Goal: Task Accomplishment & Management: Use online tool/utility

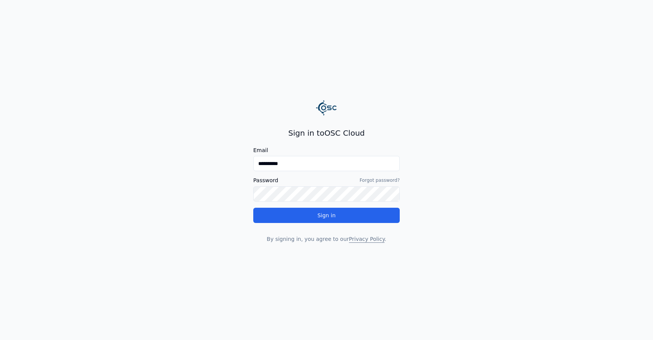
drag, startPoint x: 268, startPoint y: 165, endPoint x: 249, endPoint y: 164, distance: 18.7
click at [249, 164] on main "**********" at bounding box center [326, 170] width 653 height 340
type input "**********"
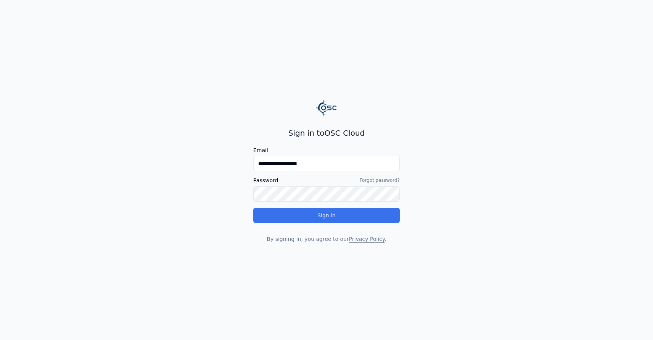
click at [325, 216] on button "Sign in" at bounding box center [326, 215] width 146 height 15
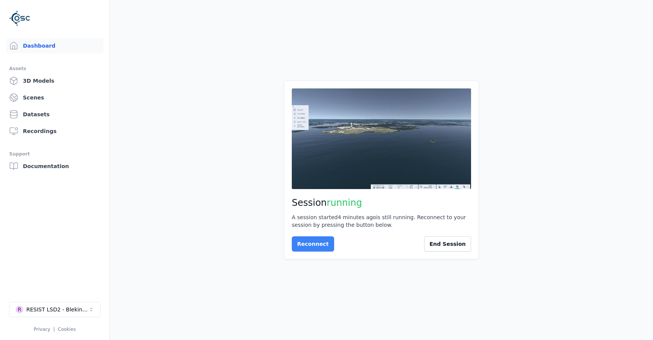
click at [312, 250] on button "Reconnect" at bounding box center [313, 243] width 42 height 15
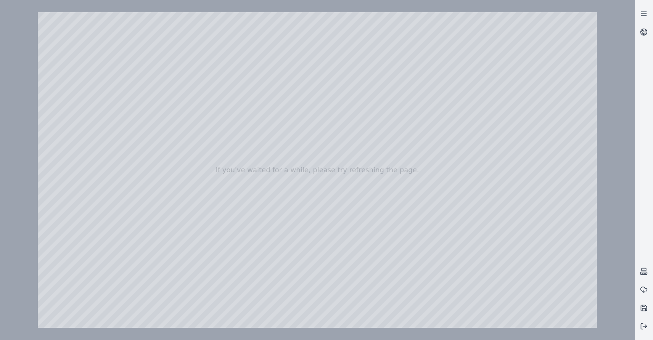
drag, startPoint x: 222, startPoint y: 127, endPoint x: 272, endPoint y: 176, distance: 69.3
click at [264, 194] on div at bounding box center [317, 170] width 559 height 316
drag, startPoint x: 267, startPoint y: 188, endPoint x: 384, endPoint y: 210, distance: 119.2
click at [384, 210] on div at bounding box center [317, 170] width 559 height 316
click at [502, 302] on div at bounding box center [317, 170] width 559 height 316
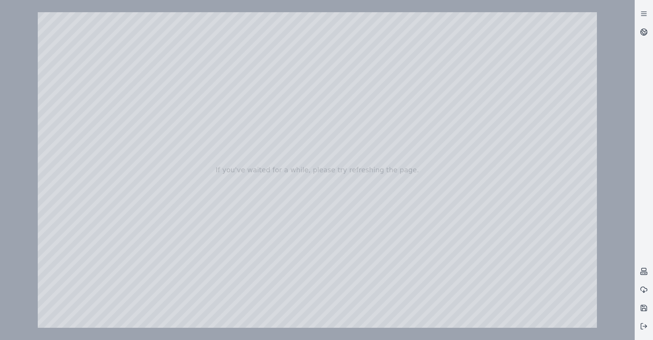
click at [572, 321] on div at bounding box center [317, 170] width 559 height 316
click at [523, 260] on div at bounding box center [317, 170] width 559 height 316
click at [562, 263] on div at bounding box center [317, 170] width 559 height 316
click at [561, 264] on div at bounding box center [317, 170] width 559 height 316
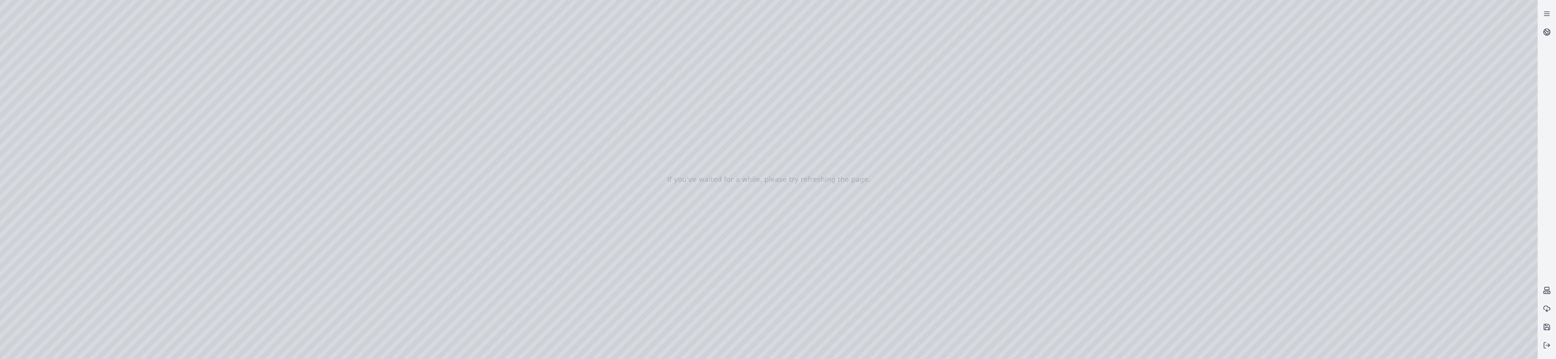
click at [653, 284] on div at bounding box center [769, 179] width 1538 height 359
drag, startPoint x: 1119, startPoint y: 222, endPoint x: 903, endPoint y: 193, distance: 217.5
click at [653, 180] on div at bounding box center [769, 179] width 1538 height 359
drag, startPoint x: 1138, startPoint y: 257, endPoint x: 1163, endPoint y: 265, distance: 26.0
click at [653, 257] on div at bounding box center [769, 179] width 1538 height 359
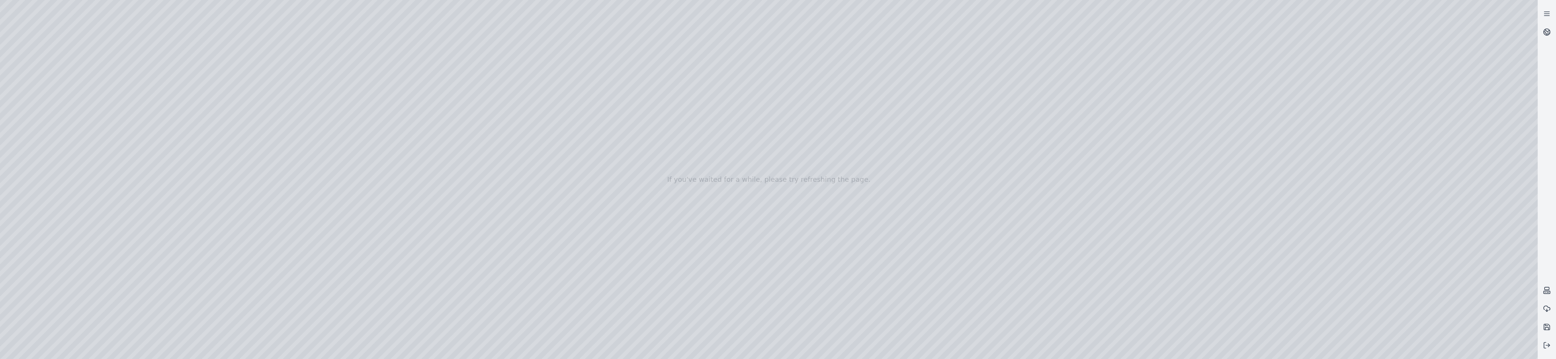
drag, startPoint x: 1204, startPoint y: 257, endPoint x: 1127, endPoint y: 251, distance: 76.9
click at [653, 251] on div at bounding box center [769, 179] width 1538 height 359
drag, startPoint x: 226, startPoint y: 254, endPoint x: 638, endPoint y: 180, distance: 418.1
click at [648, 183] on div at bounding box center [769, 179] width 1538 height 359
click at [653, 340] on div at bounding box center [769, 179] width 1538 height 359
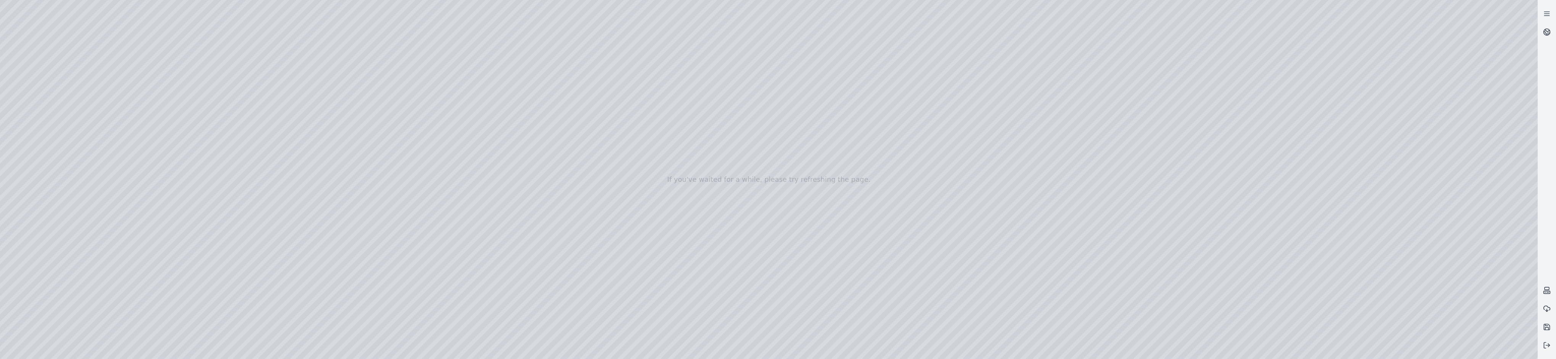
click at [653, 340] on div at bounding box center [769, 179] width 1538 height 359
drag, startPoint x: 883, startPoint y: 259, endPoint x: 1217, endPoint y: 209, distance: 338.2
click at [653, 199] on div at bounding box center [769, 179] width 1538 height 359
drag, startPoint x: 1148, startPoint y: 283, endPoint x: 1099, endPoint y: 223, distance: 77.0
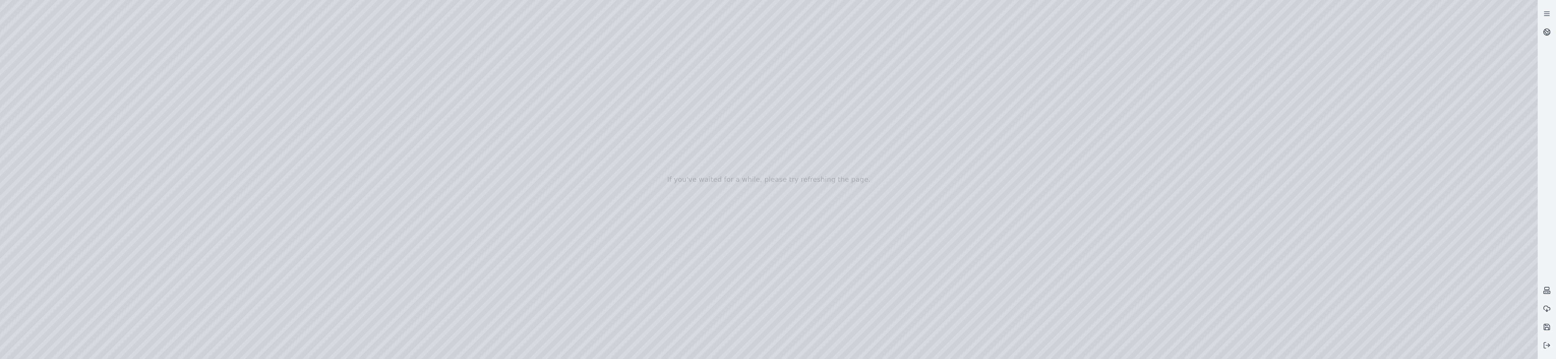
click at [653, 164] on div at bounding box center [769, 179] width 1538 height 359
drag, startPoint x: 1244, startPoint y: 297, endPoint x: 1461, endPoint y: 267, distance: 219.5
click at [653, 187] on div at bounding box center [769, 179] width 1538 height 359
click at [653, 304] on div at bounding box center [769, 179] width 1538 height 359
click at [653, 284] on div at bounding box center [769, 179] width 1538 height 359
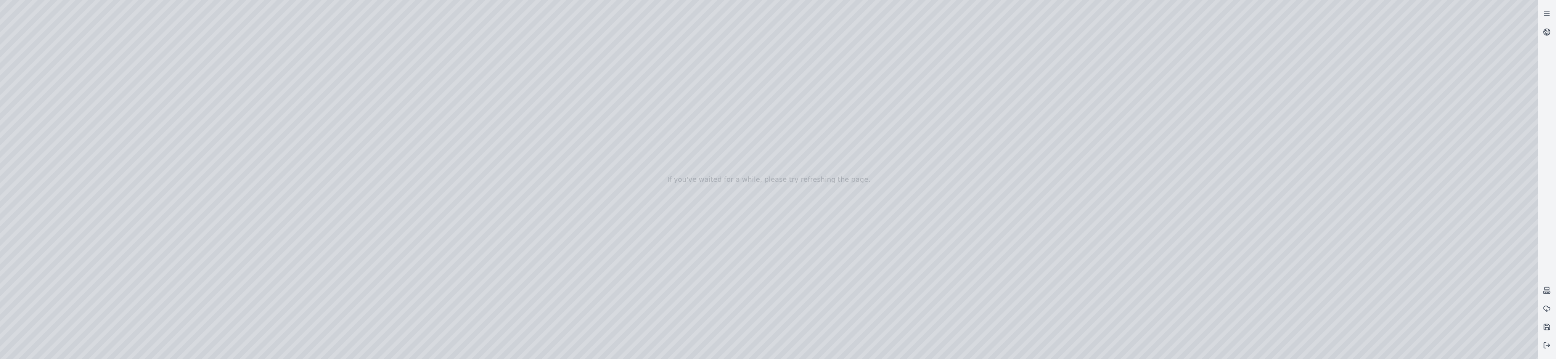
click at [653, 333] on div at bounding box center [769, 179] width 1538 height 359
drag, startPoint x: 898, startPoint y: 319, endPoint x: 873, endPoint y: 271, distance: 53.9
click at [653, 256] on div at bounding box center [769, 179] width 1538 height 359
drag, startPoint x: 762, startPoint y: 317, endPoint x: 927, endPoint y: 239, distance: 182.4
click at [653, 235] on div at bounding box center [769, 179] width 1538 height 359
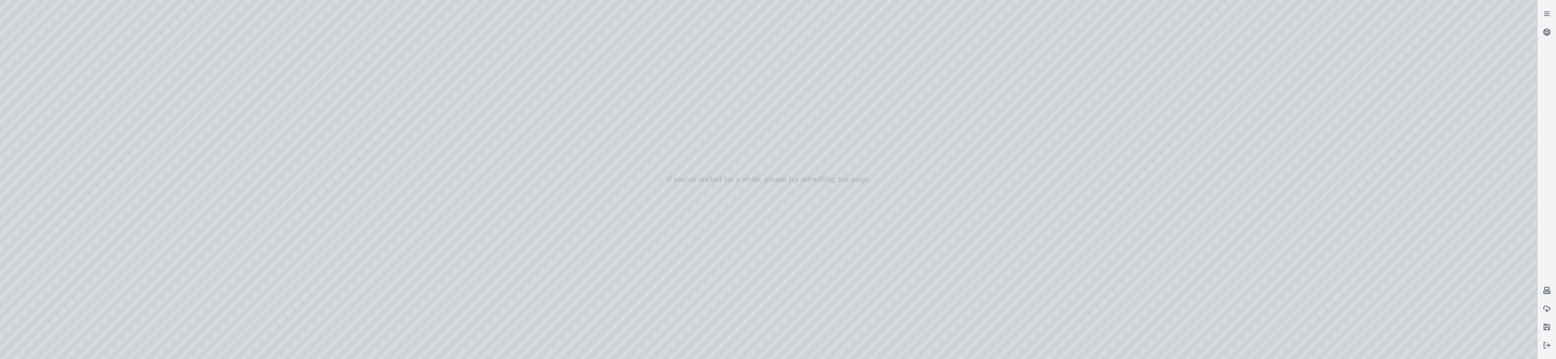
drag, startPoint x: 958, startPoint y: 297, endPoint x: 1030, endPoint y: 288, distance: 71.9
click at [653, 288] on div at bounding box center [769, 179] width 1538 height 359
drag, startPoint x: 1498, startPoint y: 256, endPoint x: 1475, endPoint y: 254, distance: 23.4
click at [653, 254] on div at bounding box center [769, 179] width 1538 height 359
click at [653, 286] on div at bounding box center [769, 179] width 1538 height 359
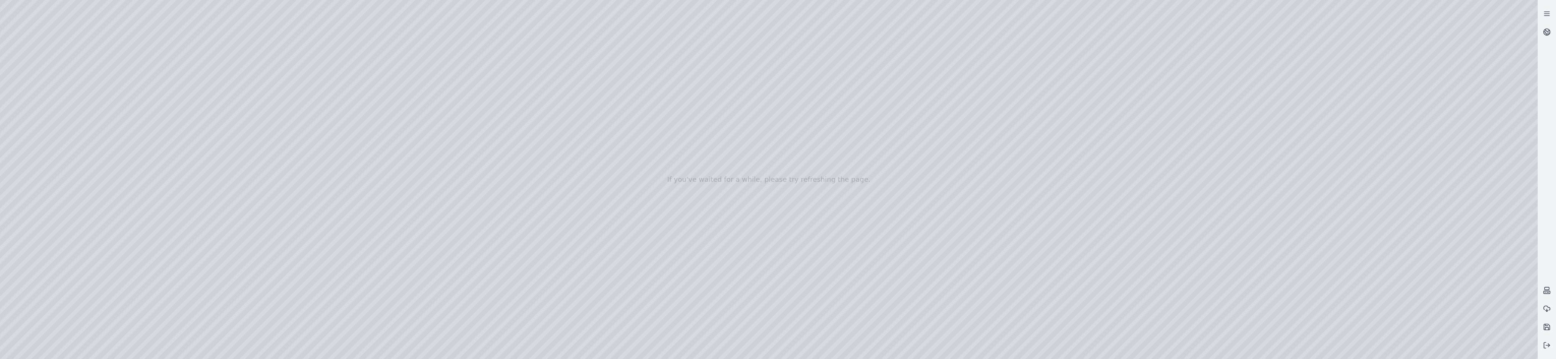
drag, startPoint x: 1136, startPoint y: 302, endPoint x: 1035, endPoint y: 288, distance: 101.3
click at [653, 290] on div at bounding box center [769, 179] width 1538 height 359
drag, startPoint x: 591, startPoint y: 276, endPoint x: 619, endPoint y: 278, distance: 27.9
click at [619, 278] on div at bounding box center [769, 179] width 1538 height 359
click at [653, 332] on div at bounding box center [769, 179] width 1538 height 359
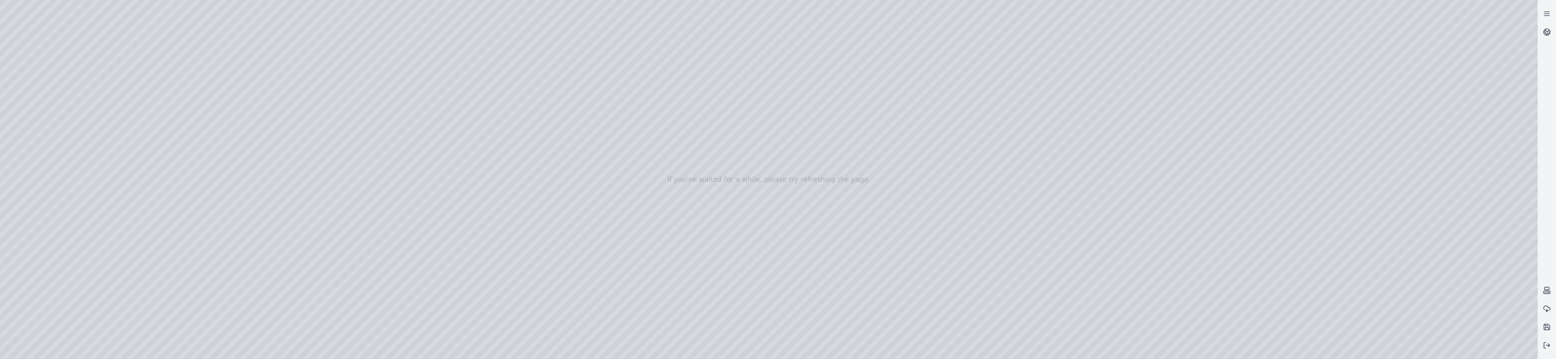
click at [653, 328] on div at bounding box center [769, 179] width 1538 height 359
drag, startPoint x: 669, startPoint y: 108, endPoint x: 675, endPoint y: 169, distance: 60.9
click at [653, 169] on div at bounding box center [769, 179] width 1538 height 359
click at [653, 333] on div at bounding box center [769, 179] width 1538 height 359
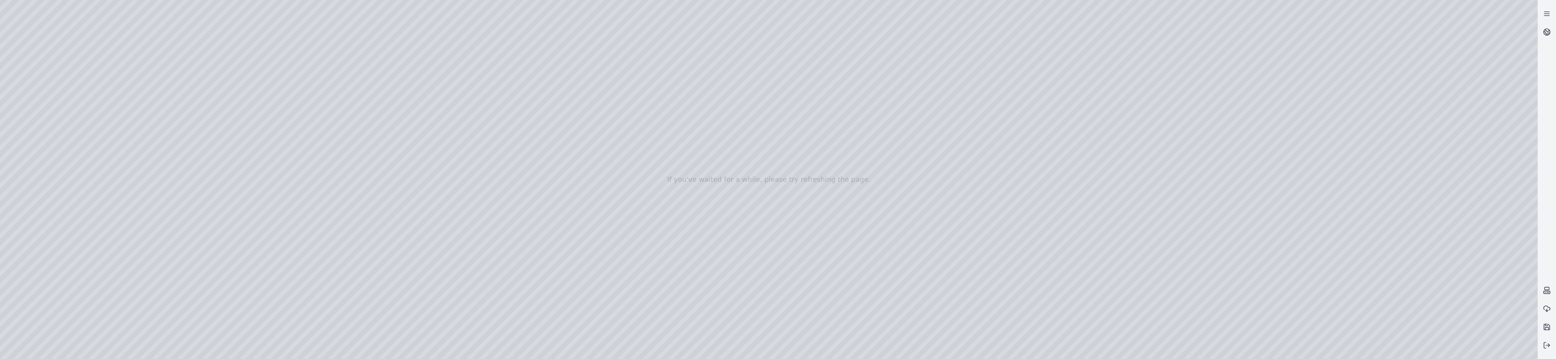
click at [653, 333] on div at bounding box center [769, 179] width 1538 height 359
click at [653, 328] on div at bounding box center [769, 179] width 1538 height 359
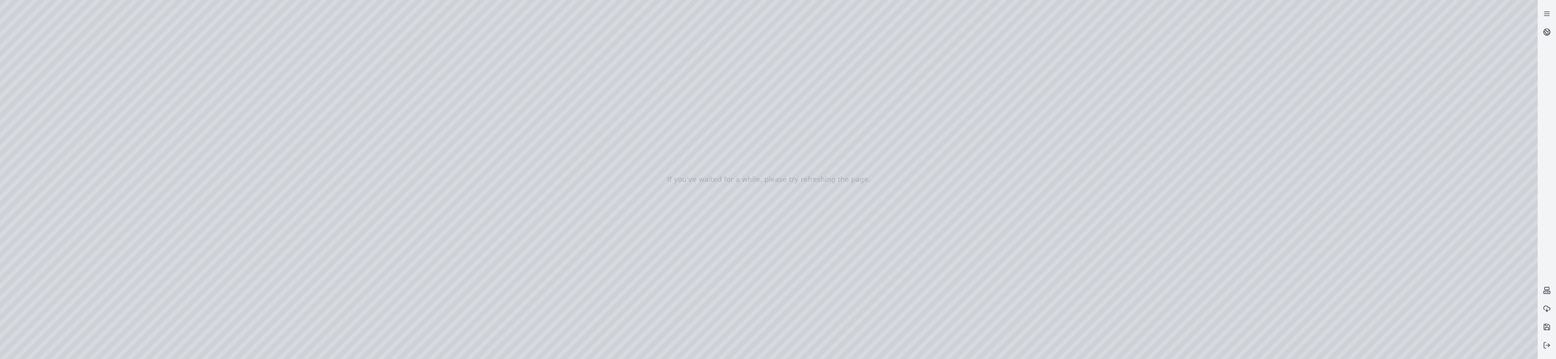
click at [653, 328] on div at bounding box center [769, 179] width 1538 height 359
drag, startPoint x: 832, startPoint y: 291, endPoint x: 966, endPoint y: 239, distance: 143.4
click at [653, 254] on div at bounding box center [769, 179] width 1538 height 359
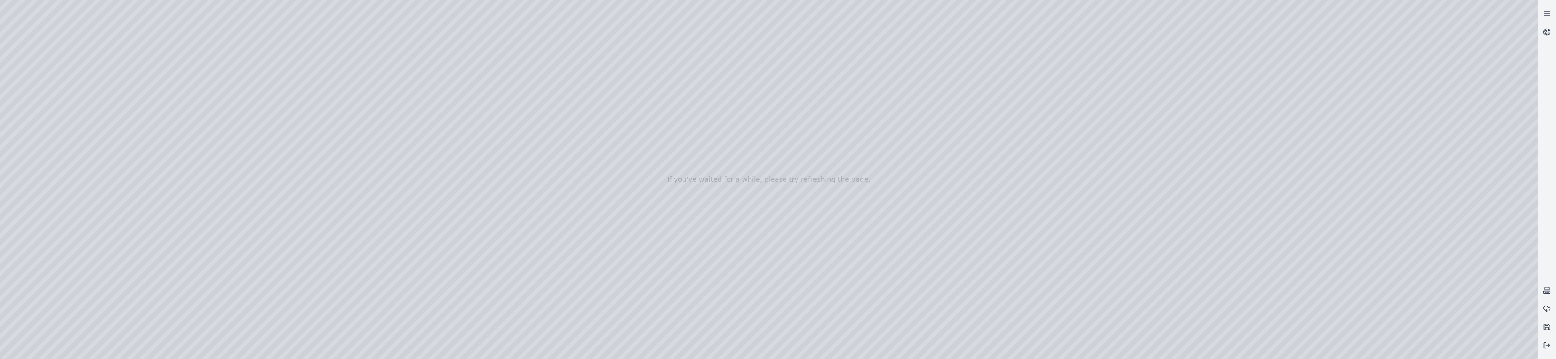
drag, startPoint x: 1475, startPoint y: 309, endPoint x: 1303, endPoint y: 347, distance: 176.5
click at [653, 304] on div at bounding box center [769, 179] width 1538 height 359
click at [36, 103] on div at bounding box center [769, 179] width 1538 height 359
click at [34, 119] on div at bounding box center [769, 179] width 1538 height 359
click at [89, 262] on div at bounding box center [769, 179] width 1538 height 359
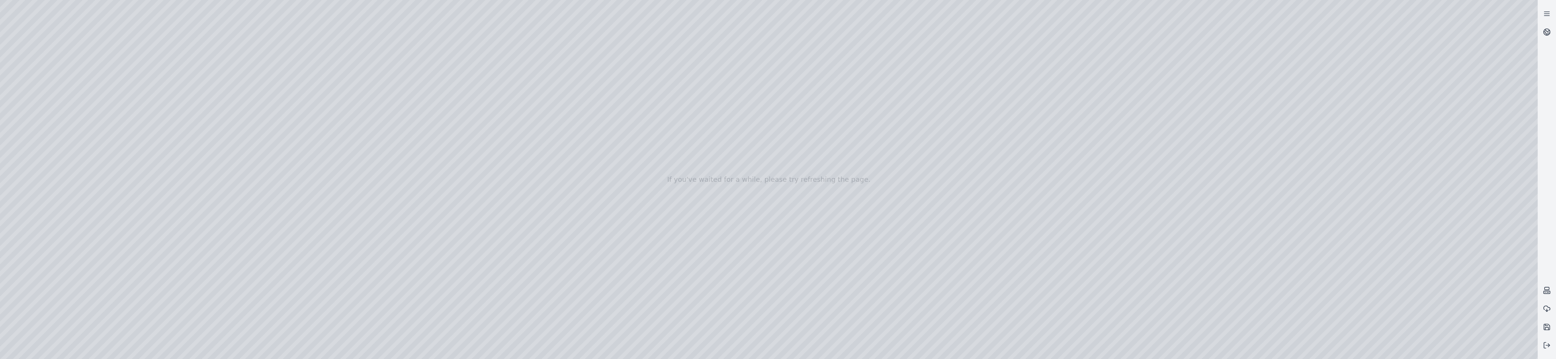
click at [89, 262] on div at bounding box center [769, 179] width 1538 height 359
click at [156, 328] on div at bounding box center [769, 179] width 1538 height 359
click at [25, 130] on div at bounding box center [769, 179] width 1538 height 359
drag, startPoint x: 144, startPoint y: 128, endPoint x: 123, endPoint y: 128, distance: 21.0
click at [123, 128] on div at bounding box center [769, 179] width 1538 height 359
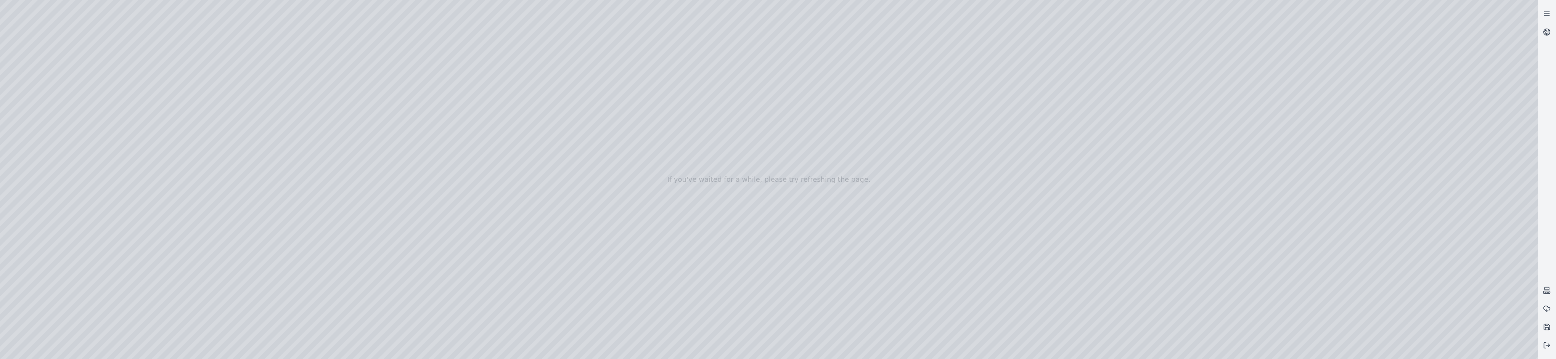
drag, startPoint x: 132, startPoint y: 185, endPoint x: 122, endPoint y: 185, distance: 9.9
click at [122, 185] on div at bounding box center [769, 179] width 1538 height 359
click at [167, 48] on div at bounding box center [769, 179] width 1538 height 359
click at [38, 119] on div at bounding box center [769, 179] width 1538 height 359
drag, startPoint x: 145, startPoint y: 110, endPoint x: 126, endPoint y: 112, distance: 18.8
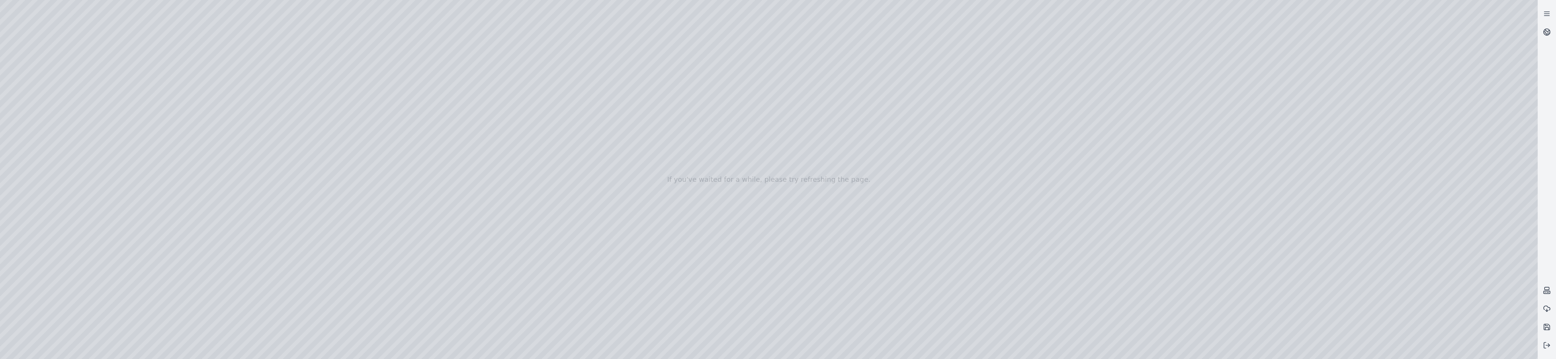
click at [126, 112] on div at bounding box center [769, 179] width 1538 height 359
drag, startPoint x: 147, startPoint y: 110, endPoint x: 136, endPoint y: 119, distance: 13.9
click at [133, 111] on div at bounding box center [769, 179] width 1538 height 359
click at [106, 300] on div at bounding box center [769, 179] width 1538 height 359
click at [155, 279] on div at bounding box center [769, 179] width 1538 height 359
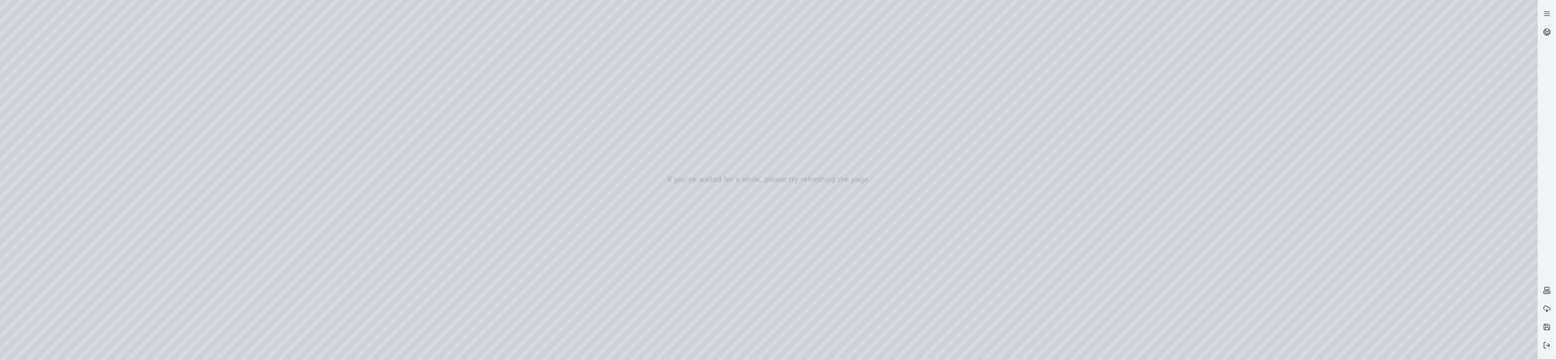
click at [92, 262] on div at bounding box center [769, 179] width 1538 height 359
click at [107, 206] on div at bounding box center [769, 179] width 1538 height 359
click at [148, 214] on div at bounding box center [769, 179] width 1538 height 359
click at [155, 204] on div at bounding box center [769, 179] width 1538 height 359
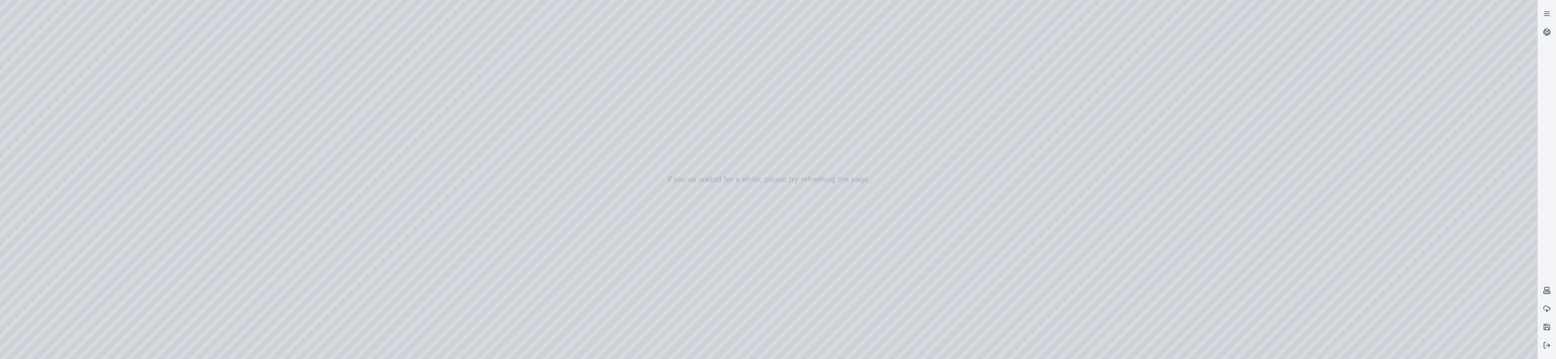
click at [98, 262] on div at bounding box center [769, 179] width 1538 height 359
drag, startPoint x: 781, startPoint y: 280, endPoint x: 780, endPoint y: 247, distance: 33.2
click at [653, 247] on div at bounding box center [769, 179] width 1538 height 359
click at [84, 259] on div at bounding box center [769, 179] width 1538 height 359
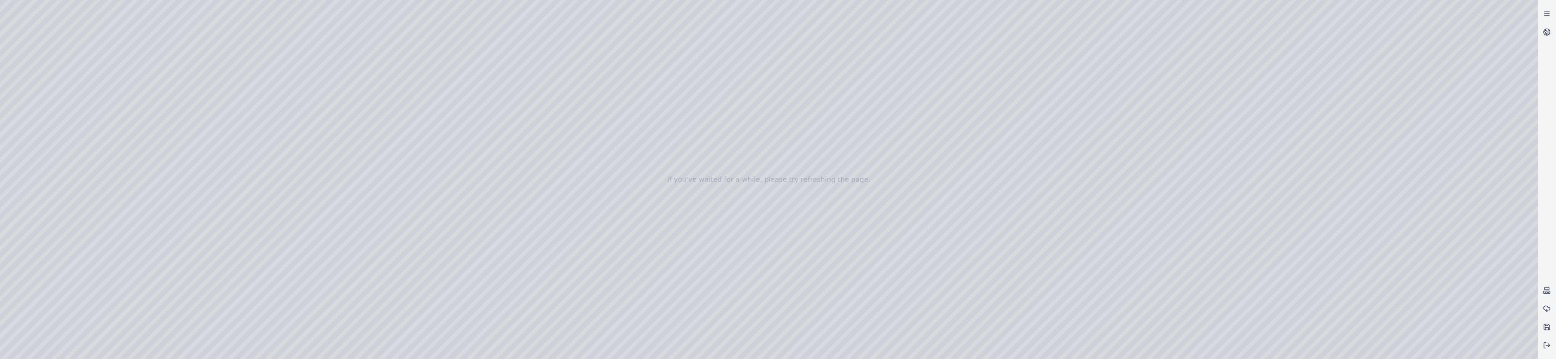
click at [102, 151] on div at bounding box center [769, 179] width 1538 height 359
drag, startPoint x: 107, startPoint y: 162, endPoint x: 105, endPoint y: 182, distance: 20.7
click at [106, 183] on div at bounding box center [769, 179] width 1538 height 359
click at [80, 170] on div at bounding box center [769, 179] width 1538 height 359
click at [34, 146] on div at bounding box center [769, 179] width 1538 height 359
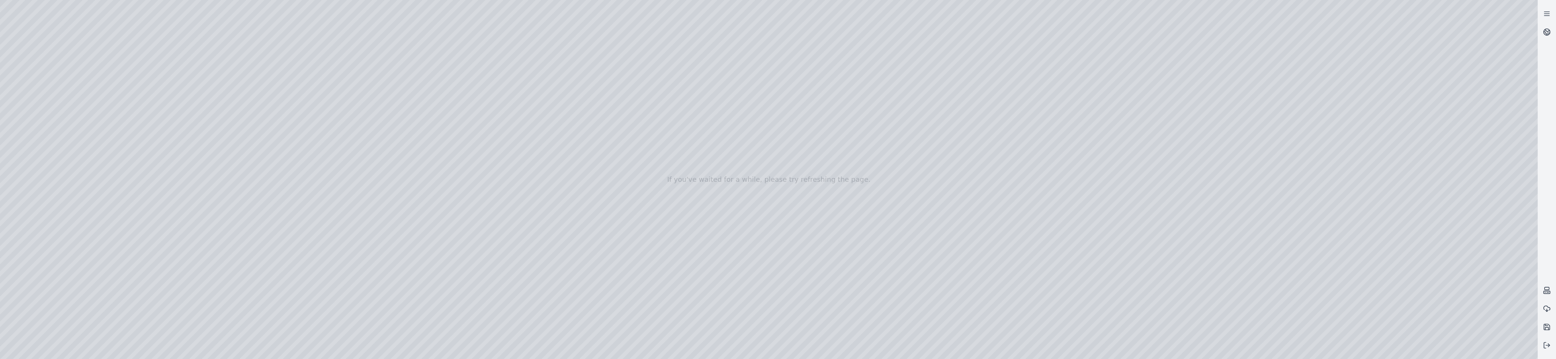
drag, startPoint x: 83, startPoint y: 206, endPoint x: 107, endPoint y: 206, distance: 24.4
click at [107, 206] on div at bounding box center [769, 179] width 1538 height 359
click at [46, 161] on div at bounding box center [769, 179] width 1538 height 359
click at [31, 132] on div at bounding box center [769, 179] width 1538 height 359
click at [103, 108] on div at bounding box center [769, 179] width 1538 height 359
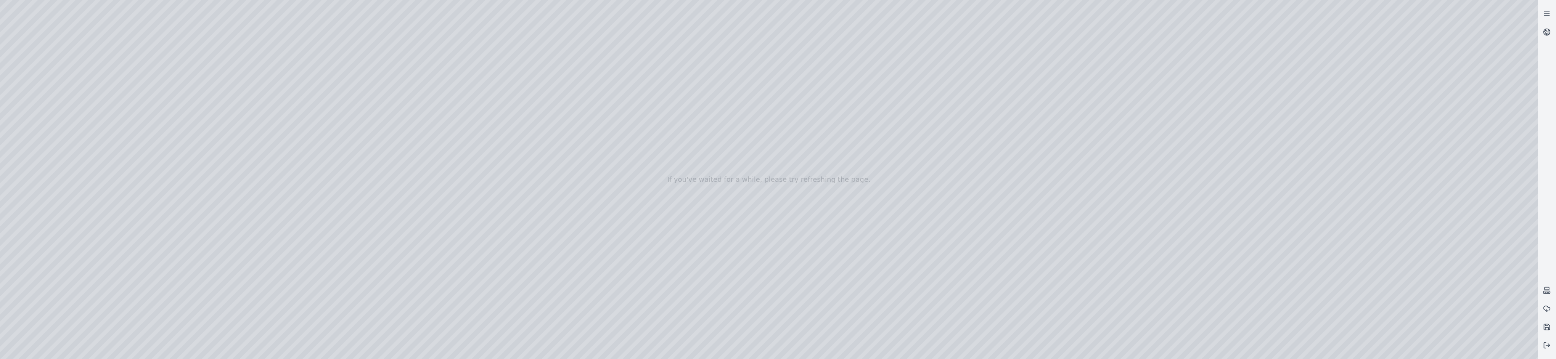
click at [161, 107] on div at bounding box center [769, 179] width 1538 height 359
click at [149, 142] on div at bounding box center [769, 179] width 1538 height 359
click at [31, 145] on div at bounding box center [769, 179] width 1538 height 359
click at [34, 104] on div at bounding box center [769, 179] width 1538 height 359
click at [35, 95] on div at bounding box center [769, 179] width 1538 height 359
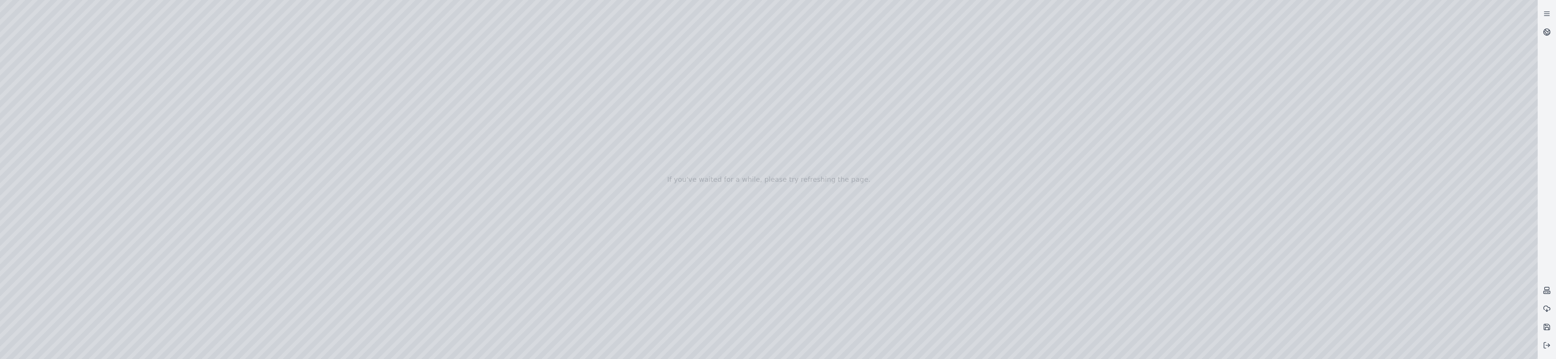
click at [37, 212] on div at bounding box center [769, 179] width 1538 height 359
click at [36, 122] on div at bounding box center [769, 179] width 1538 height 359
click at [653, 288] on div at bounding box center [769, 179] width 1538 height 359
click at [653, 289] on div at bounding box center [769, 179] width 1538 height 359
click at [653, 306] on div at bounding box center [769, 179] width 1538 height 359
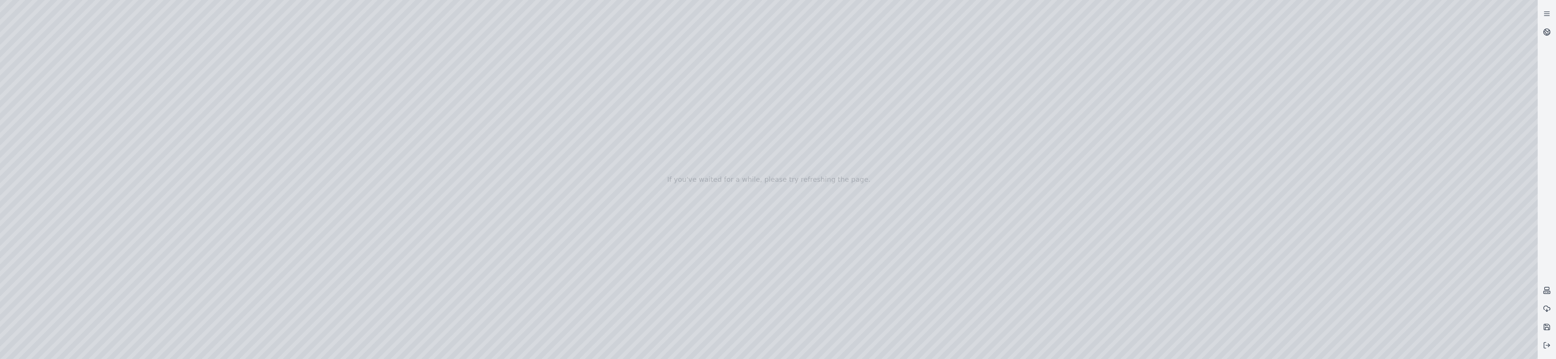
click at [102, 151] on div at bounding box center [769, 179] width 1538 height 359
click at [76, 161] on div at bounding box center [769, 179] width 1538 height 359
click at [101, 151] on div at bounding box center [769, 179] width 1538 height 359
click at [86, 169] on div at bounding box center [769, 179] width 1538 height 359
click at [103, 149] on div at bounding box center [769, 179] width 1538 height 359
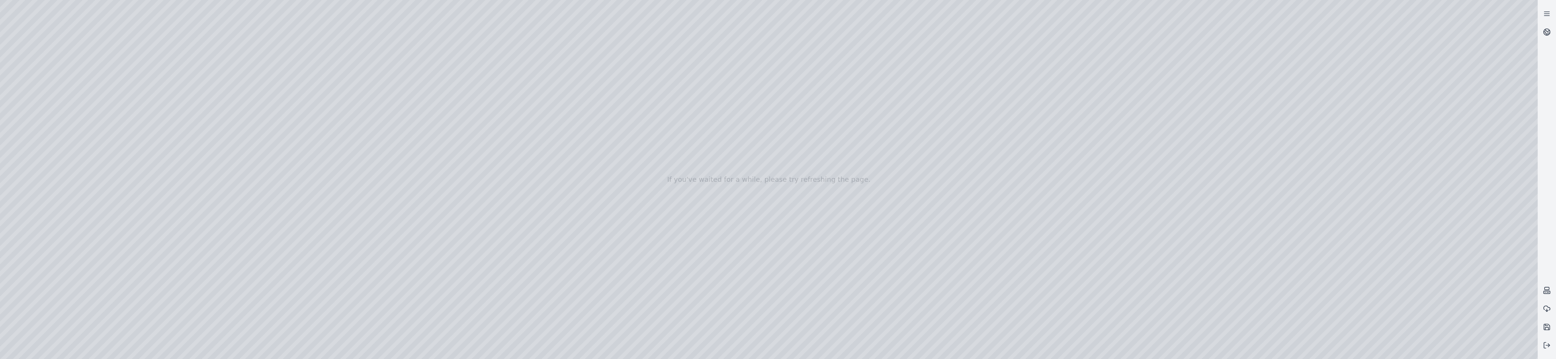
click at [84, 180] on div at bounding box center [769, 179] width 1538 height 359
click at [104, 152] on div at bounding box center [769, 179] width 1538 height 359
drag, startPoint x: 108, startPoint y: 161, endPoint x: 105, endPoint y: 173, distance: 12.1
click at [108, 172] on div at bounding box center [769, 179] width 1538 height 359
click at [85, 172] on div at bounding box center [769, 179] width 1538 height 359
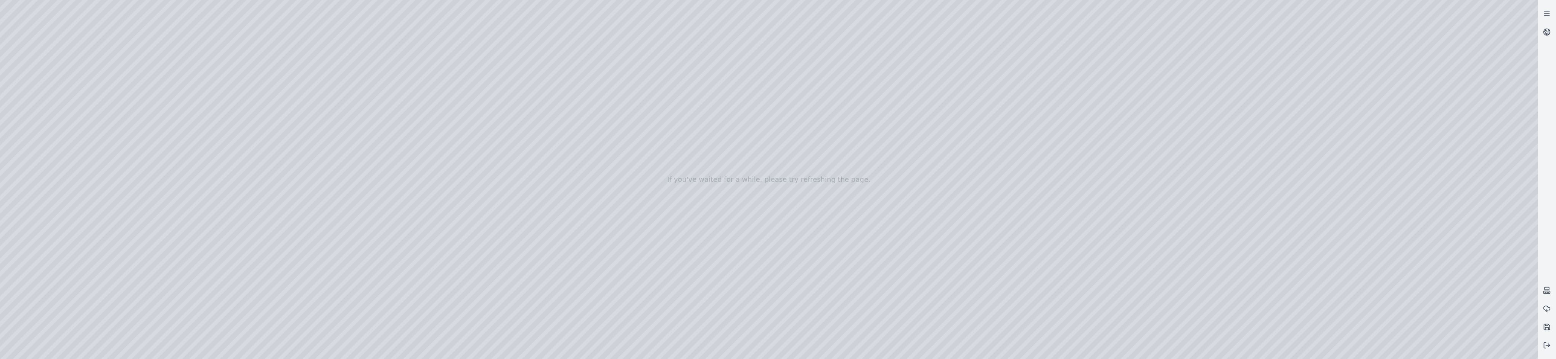
click at [102, 151] on div at bounding box center [769, 179] width 1538 height 359
click at [92, 180] on div at bounding box center [769, 179] width 1538 height 359
click at [156, 147] on div at bounding box center [769, 179] width 1538 height 359
click at [157, 150] on div at bounding box center [769, 179] width 1538 height 359
click at [104, 152] on div at bounding box center [769, 179] width 1538 height 359
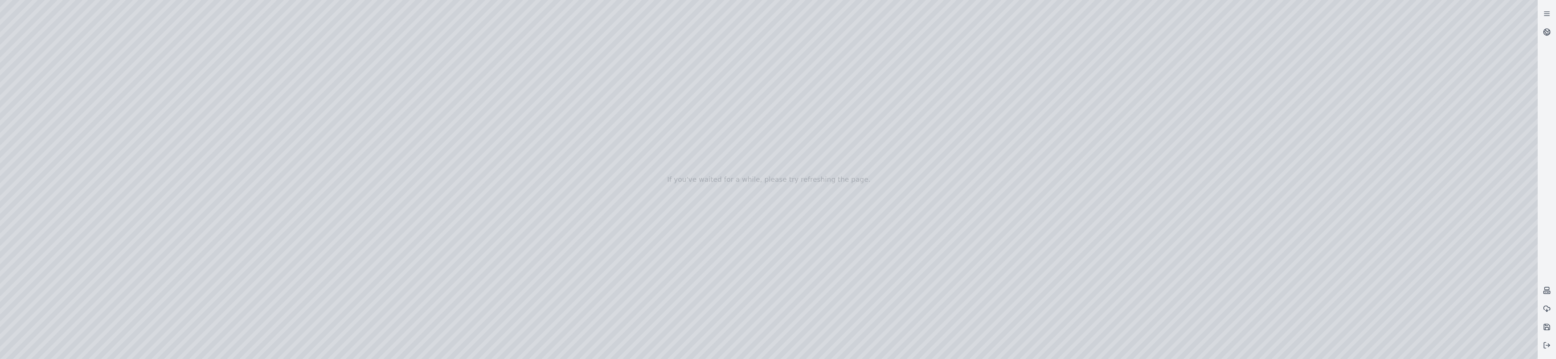
drag, startPoint x: 108, startPoint y: 173, endPoint x: 97, endPoint y: 184, distance: 15.4
click at [105, 184] on div at bounding box center [769, 179] width 1538 height 359
click at [91, 181] on div at bounding box center [769, 179] width 1538 height 359
click at [155, 204] on div at bounding box center [769, 179] width 1538 height 359
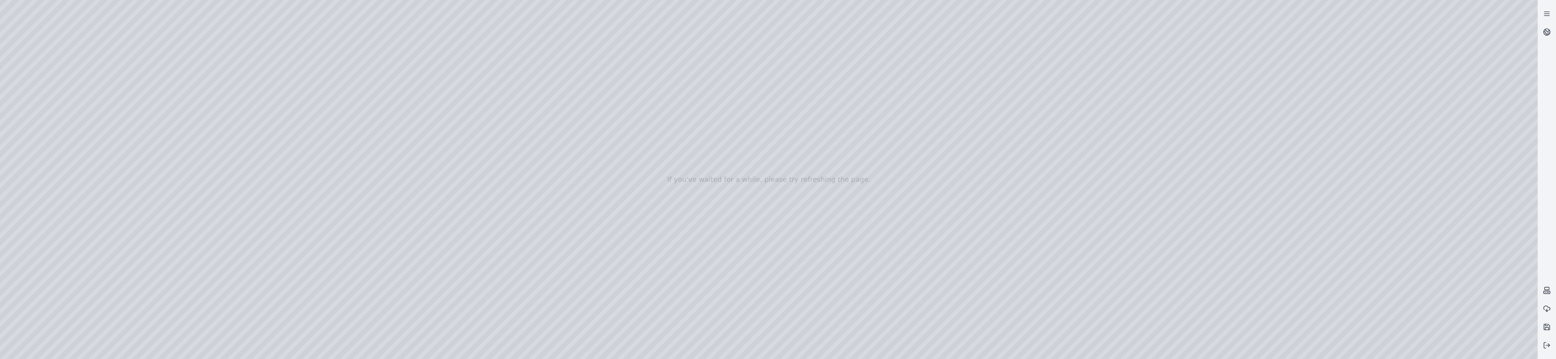
click at [155, 204] on div at bounding box center [769, 179] width 1538 height 359
click at [102, 149] on div at bounding box center [769, 179] width 1538 height 359
drag, startPoint x: 107, startPoint y: 175, endPoint x: 106, endPoint y: 171, distance: 4.3
click at [108, 170] on div at bounding box center [769, 179] width 1538 height 359
click at [90, 178] on div at bounding box center [769, 179] width 1538 height 359
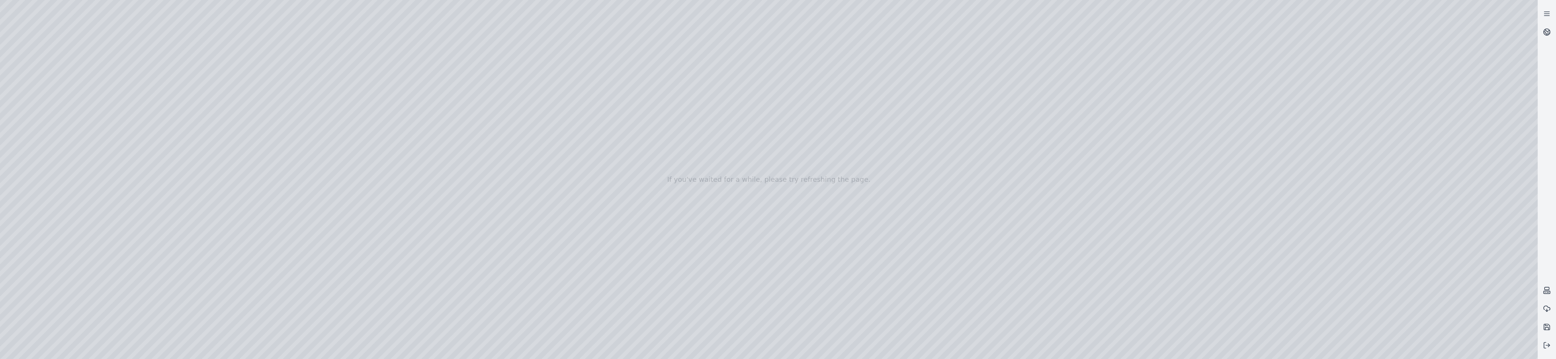
click at [106, 154] on div at bounding box center [769, 179] width 1538 height 359
click at [90, 170] on div at bounding box center [769, 179] width 1538 height 359
click at [103, 151] on div at bounding box center [769, 179] width 1538 height 359
click at [86, 162] on div at bounding box center [769, 179] width 1538 height 359
drag, startPoint x: 95, startPoint y: 232, endPoint x: 84, endPoint y: 233, distance: 11.1
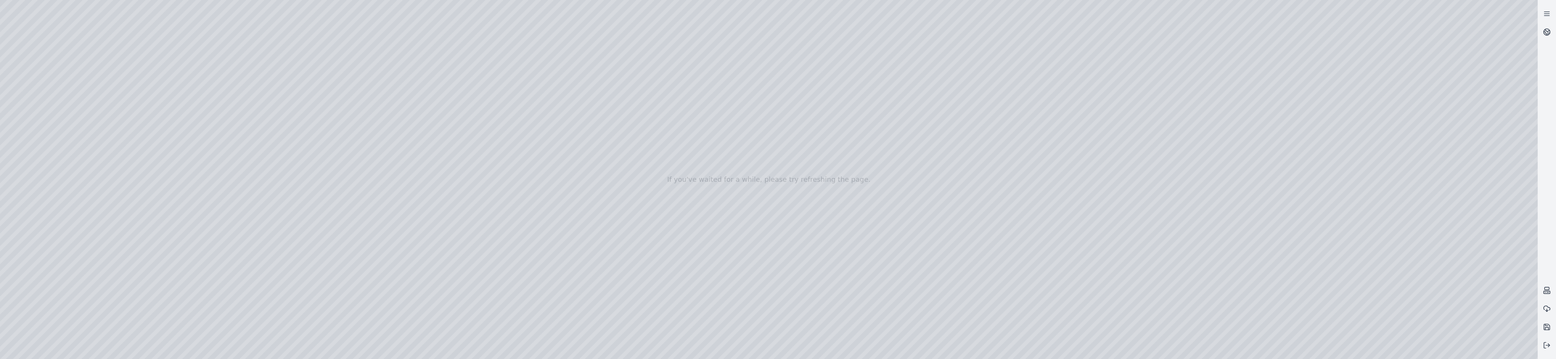
click at [84, 233] on div at bounding box center [769, 179] width 1538 height 359
drag, startPoint x: 145, startPoint y: 109, endPoint x: 123, endPoint y: 110, distance: 21.8
click at [123, 110] on div at bounding box center [769, 179] width 1538 height 359
click at [35, 134] on div at bounding box center [769, 179] width 1538 height 359
drag, startPoint x: 115, startPoint y: 216, endPoint x: 120, endPoint y: 216, distance: 5.0
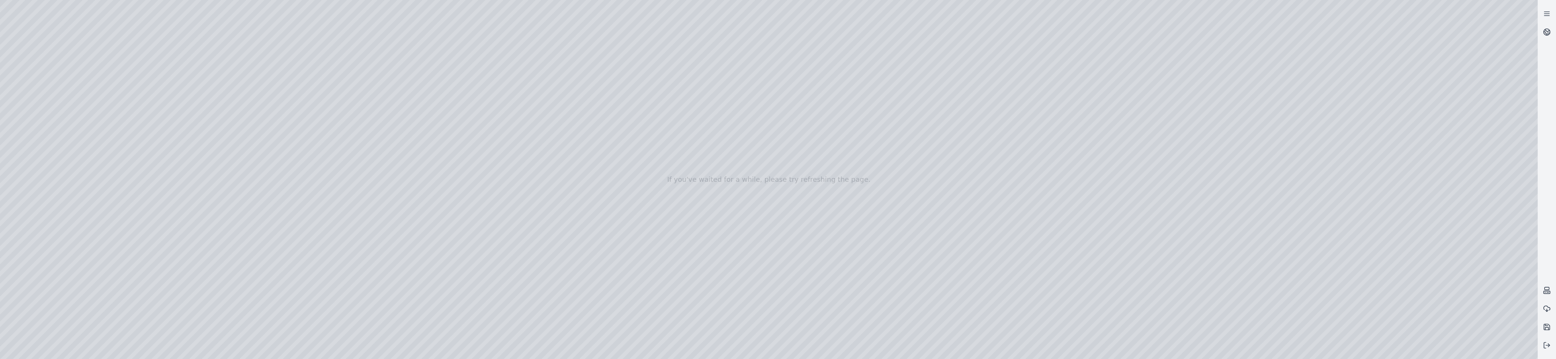
click at [124, 217] on div at bounding box center [769, 179] width 1538 height 359
click at [124, 216] on div at bounding box center [769, 179] width 1538 height 359
drag, startPoint x: 113, startPoint y: 216, endPoint x: 143, endPoint y: 203, distance: 32.8
click at [151, 220] on div at bounding box center [769, 179] width 1538 height 359
drag, startPoint x: 153, startPoint y: 215, endPoint x: 141, endPoint y: 215, distance: 12.2
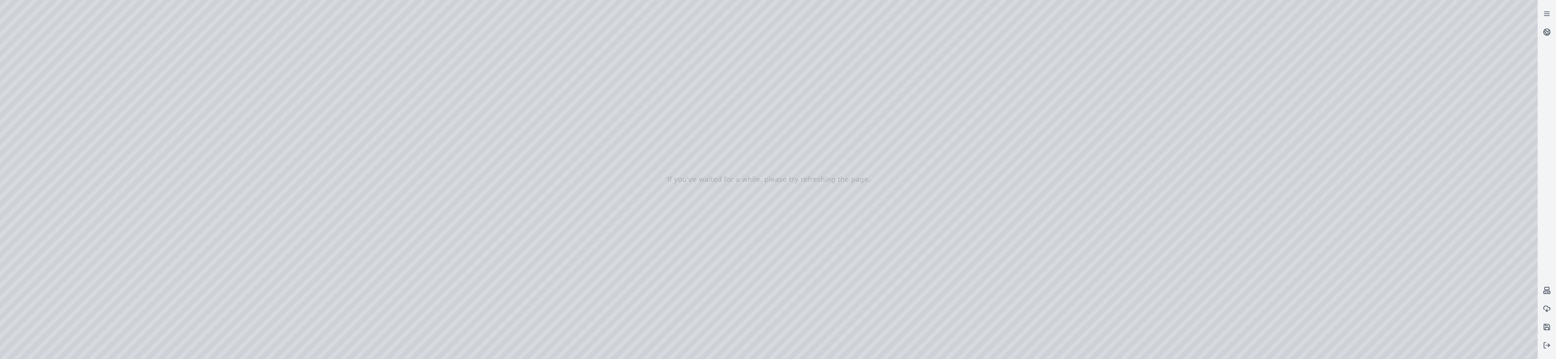
click at [141, 215] on div at bounding box center [769, 179] width 1538 height 359
click at [150, 215] on div at bounding box center [769, 179] width 1538 height 359
drag, startPoint x: 116, startPoint y: 108, endPoint x: 121, endPoint y: 107, distance: 4.6
click at [121, 107] on div at bounding box center [769, 179] width 1538 height 359
click at [113, 161] on div at bounding box center [769, 179] width 1538 height 359
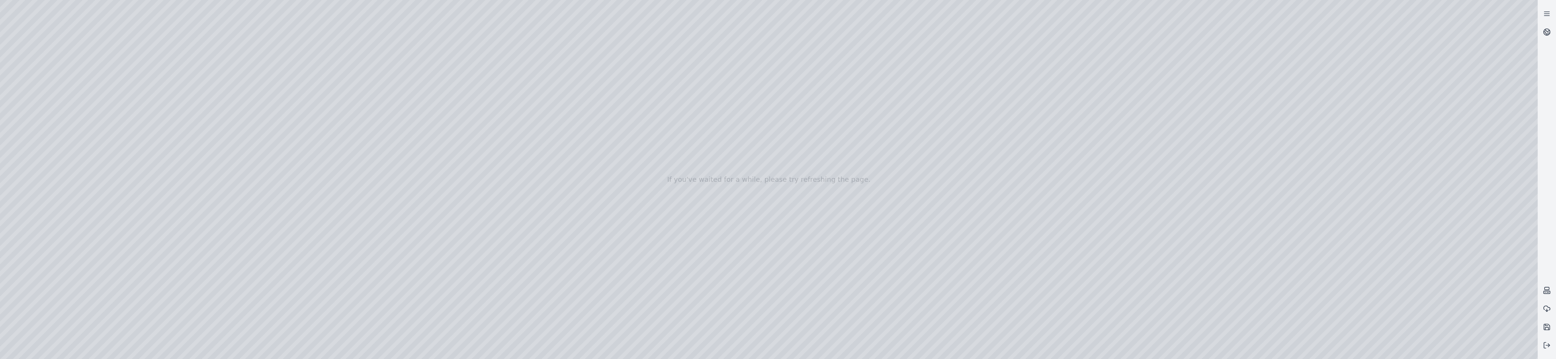
click at [110, 161] on div at bounding box center [769, 179] width 1538 height 359
click at [117, 182] on div at bounding box center [769, 179] width 1538 height 359
drag, startPoint x: 88, startPoint y: 156, endPoint x: 134, endPoint y: 194, distance: 59.0
click at [104, 170] on div at bounding box center [769, 179] width 1538 height 359
drag, startPoint x: 152, startPoint y: 217, endPoint x: 117, endPoint y: 217, distance: 35.5
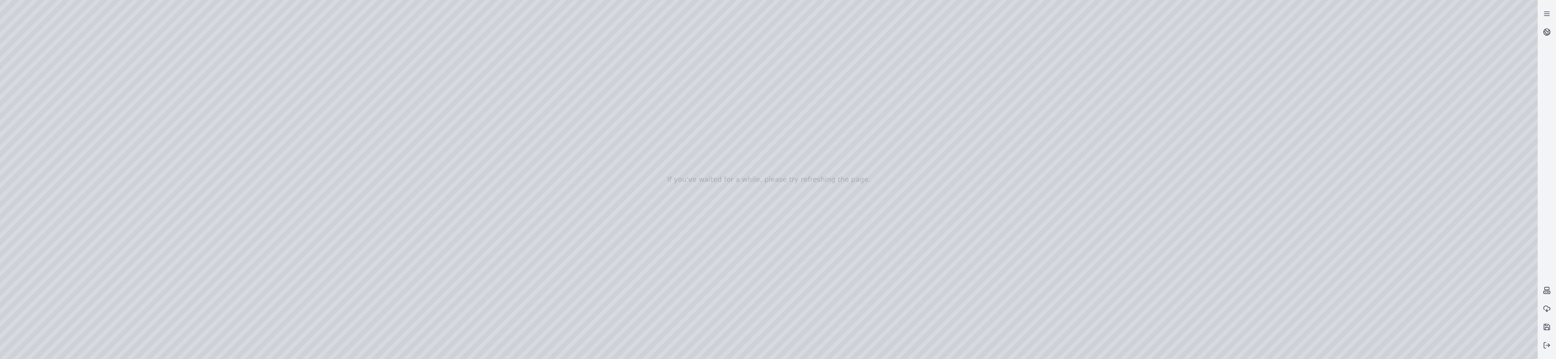
click at [116, 217] on div at bounding box center [769, 179] width 1538 height 359
click at [117, 160] on div at bounding box center [769, 179] width 1538 height 359
click at [115, 161] on div at bounding box center [769, 179] width 1538 height 359
click at [39, 122] on div at bounding box center [769, 179] width 1538 height 359
click at [156, 151] on div at bounding box center [769, 179] width 1538 height 359
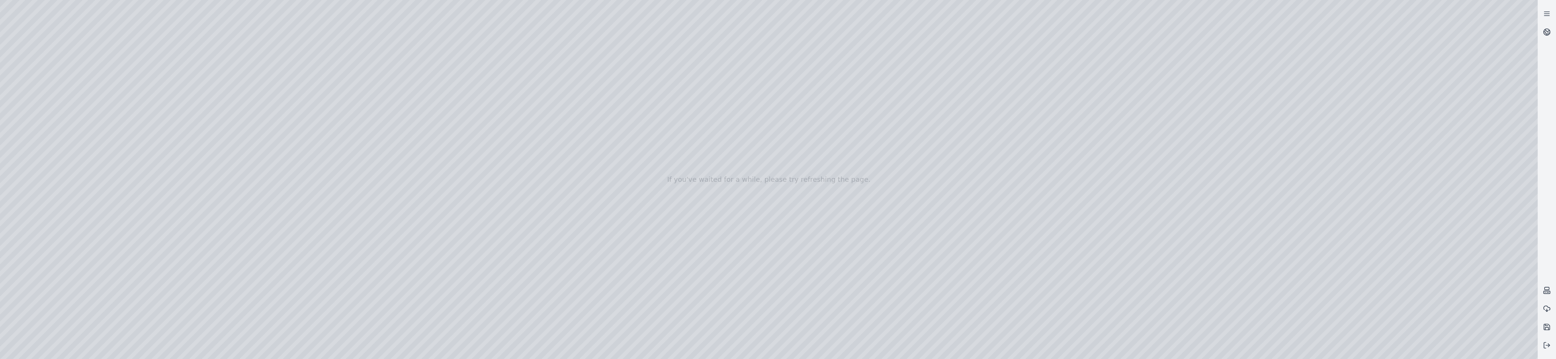
click at [156, 151] on div at bounding box center [769, 179] width 1538 height 359
drag, startPoint x: 317, startPoint y: 152, endPoint x: 939, endPoint y: 249, distance: 629.9
click at [397, 160] on div at bounding box center [769, 179] width 1538 height 359
click at [653, 288] on div at bounding box center [769, 179] width 1538 height 359
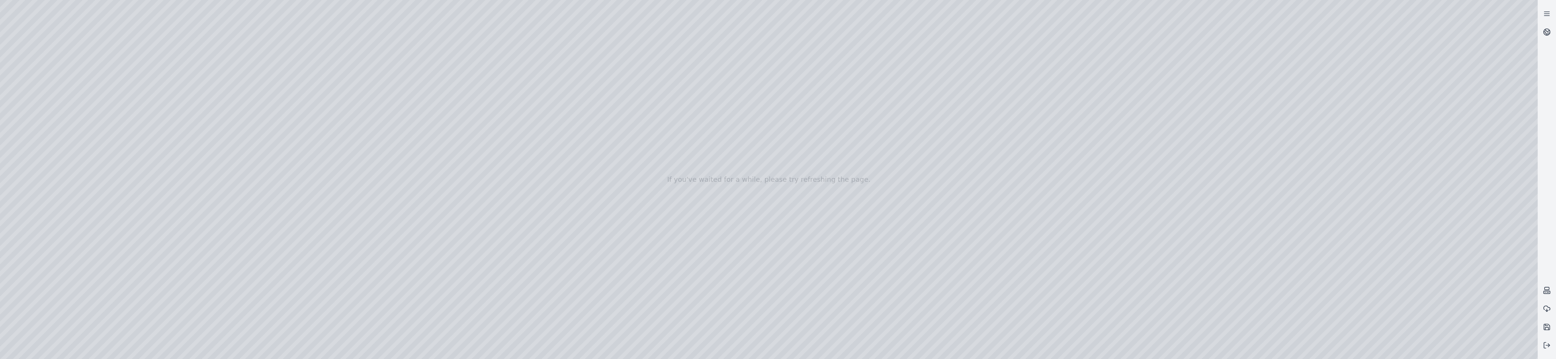
click at [26, 132] on div at bounding box center [769, 179] width 1538 height 359
click at [114, 164] on div at bounding box center [769, 179] width 1538 height 359
click at [34, 122] on div at bounding box center [769, 179] width 1538 height 359
click at [91, 262] on div at bounding box center [769, 179] width 1538 height 359
click at [96, 260] on div at bounding box center [769, 179] width 1538 height 359
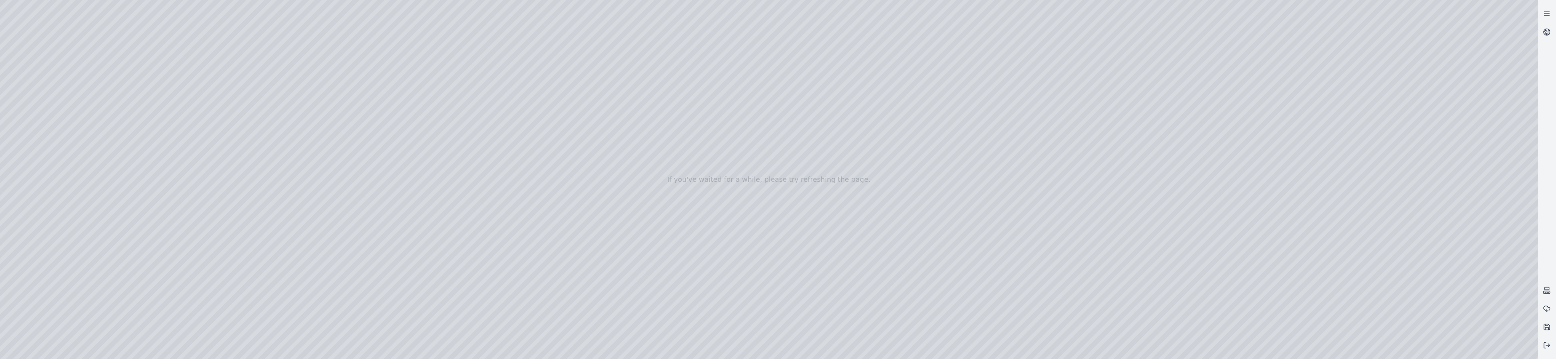
drag, startPoint x: 1164, startPoint y: 197, endPoint x: 1326, endPoint y: 250, distance: 170.2
click at [653, 198] on div at bounding box center [769, 179] width 1538 height 359
click at [653, 285] on div at bounding box center [769, 179] width 1538 height 359
click at [653, 266] on div at bounding box center [769, 179] width 1538 height 359
click at [653, 285] on div at bounding box center [769, 179] width 1538 height 359
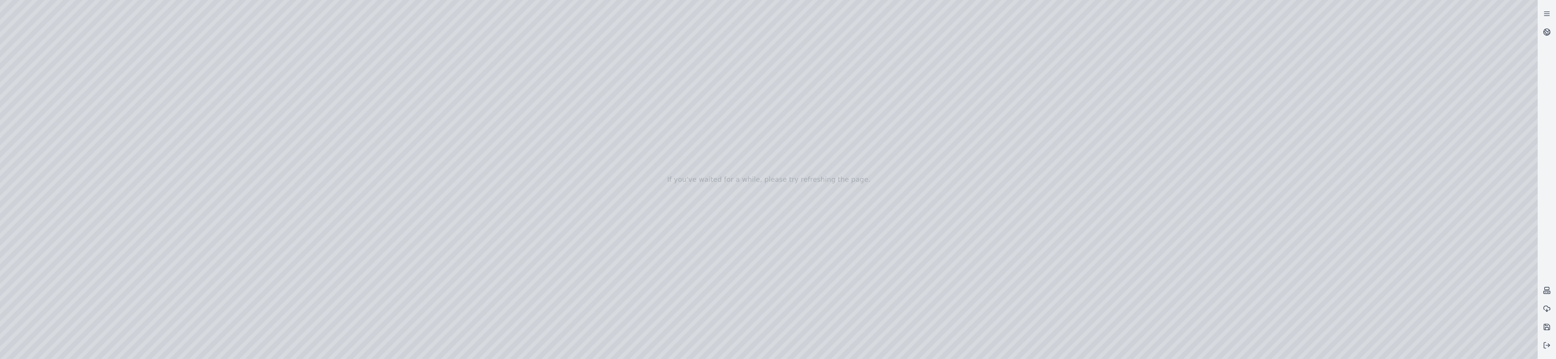
click at [653, 329] on div at bounding box center [769, 179] width 1538 height 359
click at [653, 265] on div at bounding box center [769, 179] width 1538 height 359
click at [653, 305] on div at bounding box center [769, 179] width 1538 height 359
drag, startPoint x: 1190, startPoint y: 119, endPoint x: 1209, endPoint y: 146, distance: 33.1
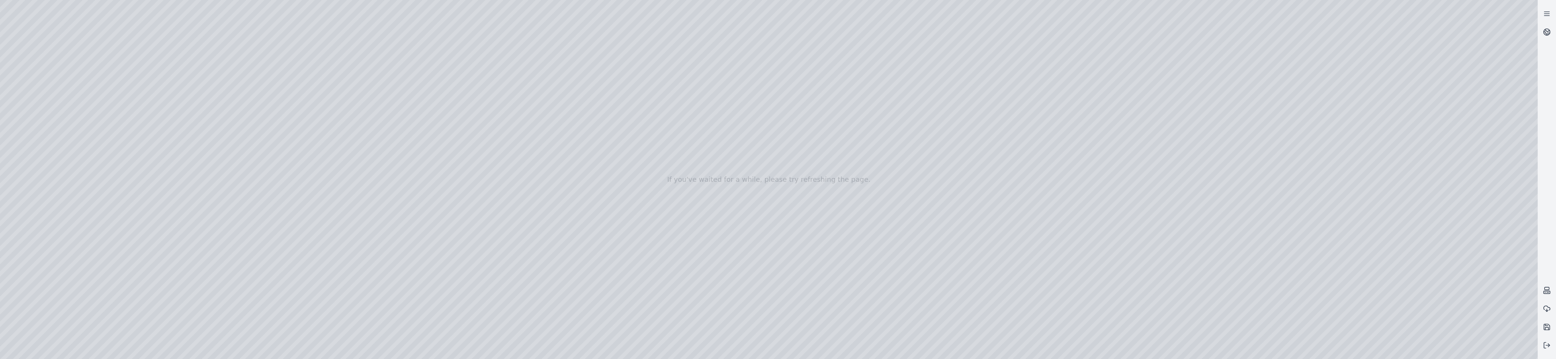
click at [653, 140] on div at bounding box center [769, 179] width 1538 height 359
click at [653, 306] on div at bounding box center [769, 179] width 1538 height 359
click at [101, 260] on div at bounding box center [769, 179] width 1538 height 359
click at [102, 260] on div at bounding box center [769, 179] width 1538 height 359
click at [99, 261] on div at bounding box center [769, 179] width 1538 height 359
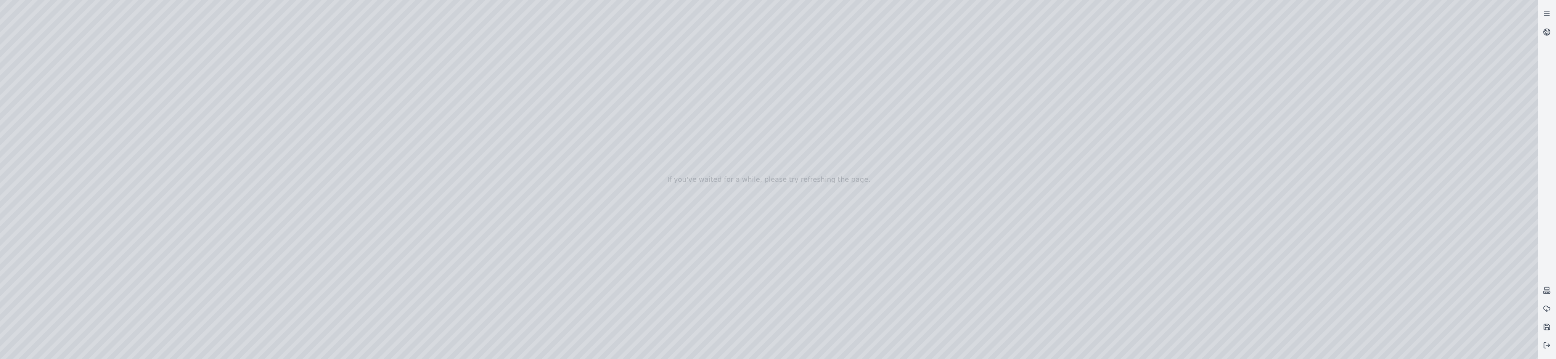
click at [101, 260] on div at bounding box center [769, 179] width 1538 height 359
click at [653, 334] on div at bounding box center [769, 179] width 1538 height 359
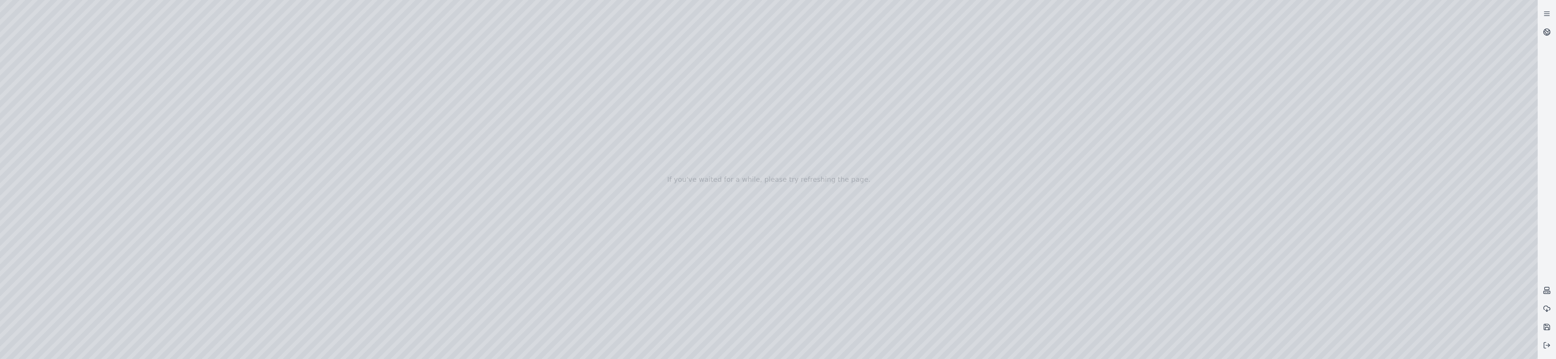
click at [653, 334] on div at bounding box center [769, 179] width 1538 height 359
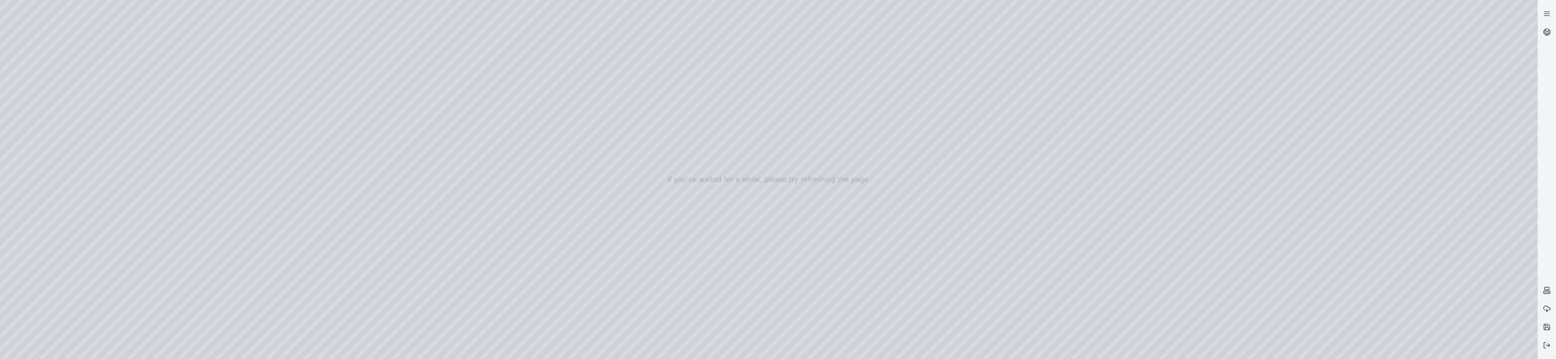
click at [653, 334] on div at bounding box center [769, 179] width 1538 height 359
click at [653, 331] on div at bounding box center [769, 179] width 1538 height 359
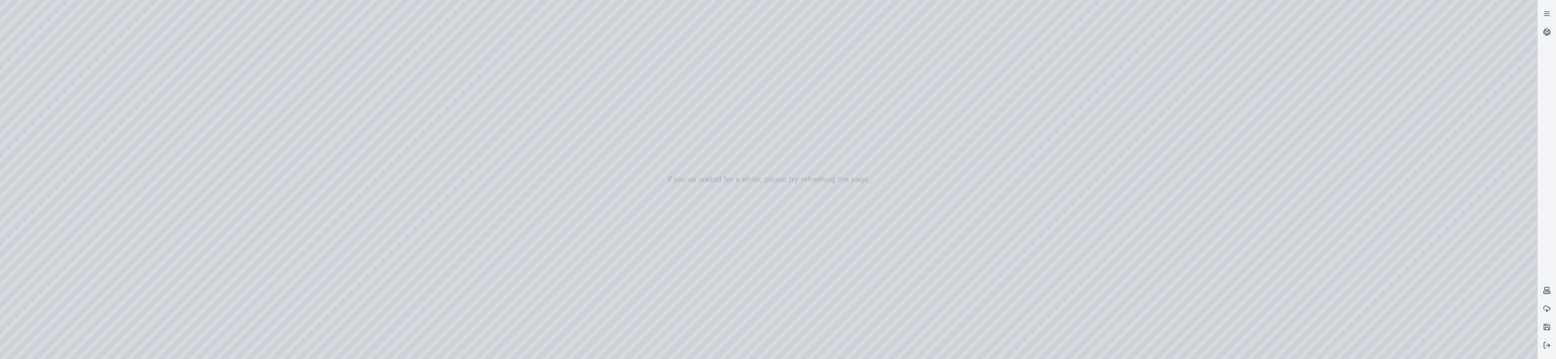
click at [653, 331] on div at bounding box center [769, 179] width 1538 height 359
click at [653, 306] on div at bounding box center [769, 179] width 1538 height 359
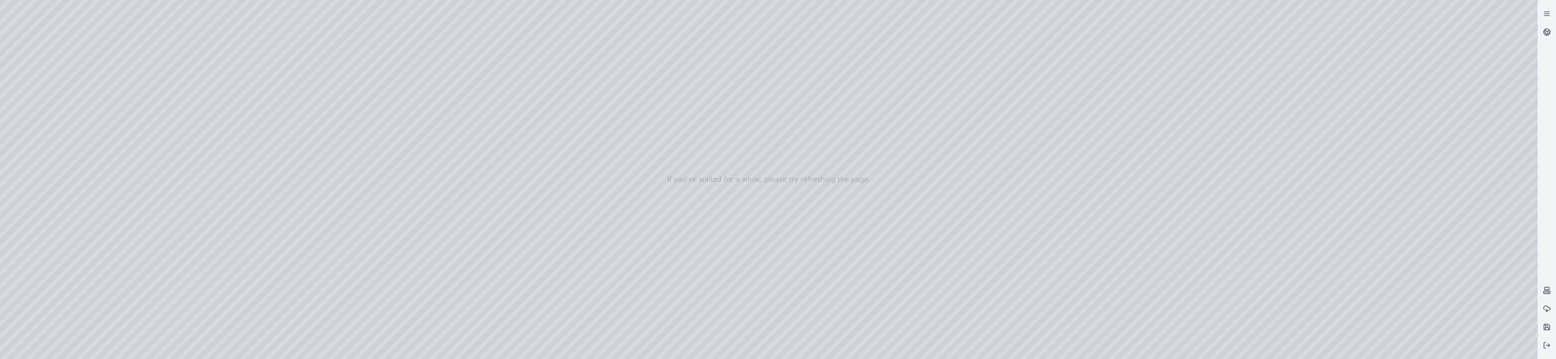
click at [653, 306] on div at bounding box center [769, 179] width 1538 height 359
click at [653, 333] on div at bounding box center [769, 179] width 1538 height 359
click at [653, 330] on div at bounding box center [769, 179] width 1538 height 359
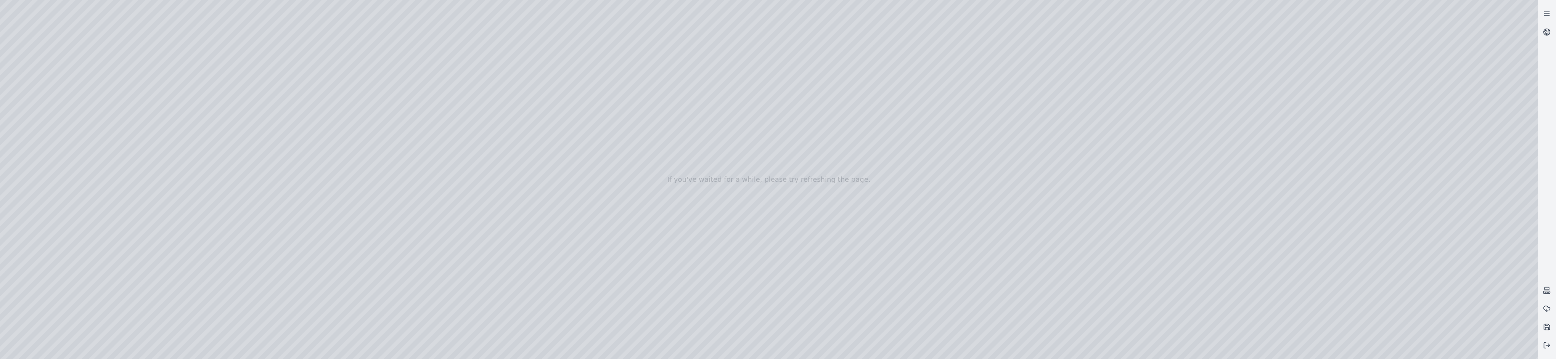
click at [653, 330] on div at bounding box center [769, 179] width 1538 height 359
click at [653, 333] on div at bounding box center [769, 179] width 1538 height 359
click at [653, 331] on div at bounding box center [769, 179] width 1538 height 359
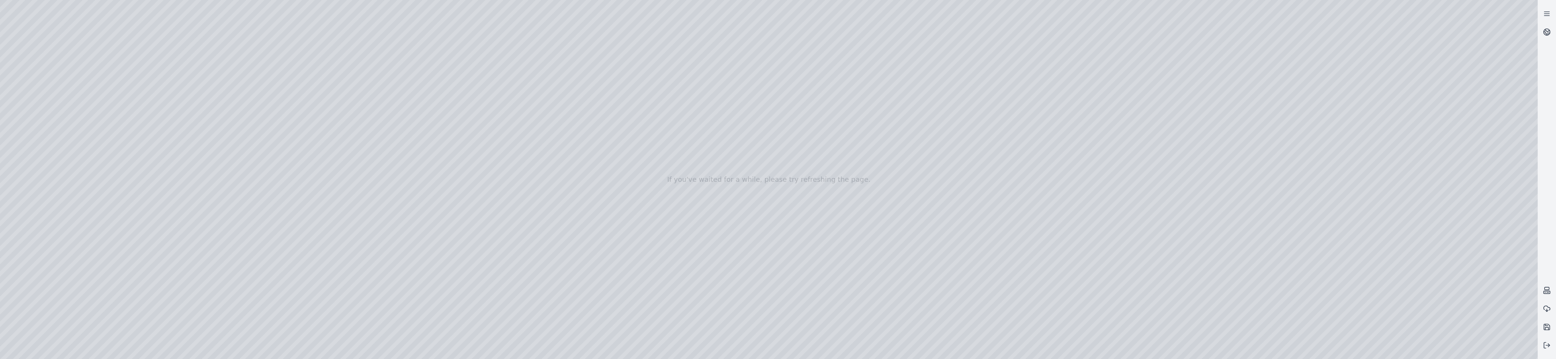
click at [95, 260] on div at bounding box center [769, 179] width 1538 height 359
click at [100, 259] on div at bounding box center [769, 179] width 1538 height 359
click at [98, 262] on div at bounding box center [769, 179] width 1538 height 359
click at [98, 257] on div at bounding box center [769, 179] width 1538 height 359
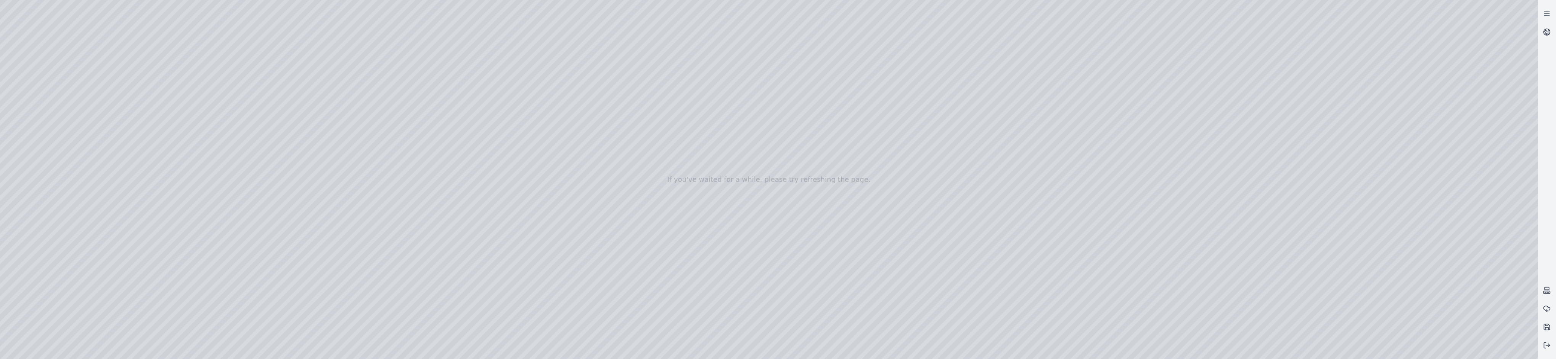
click at [94, 260] on div at bounding box center [769, 179] width 1538 height 359
click at [86, 61] on div at bounding box center [769, 179] width 1538 height 359
click at [98, 262] on div at bounding box center [769, 179] width 1538 height 359
drag, startPoint x: 1249, startPoint y: 258, endPoint x: 1051, endPoint y: 250, distance: 198.5
drag, startPoint x: 1318, startPoint y: 284, endPoint x: 1448, endPoint y: 285, distance: 130.4
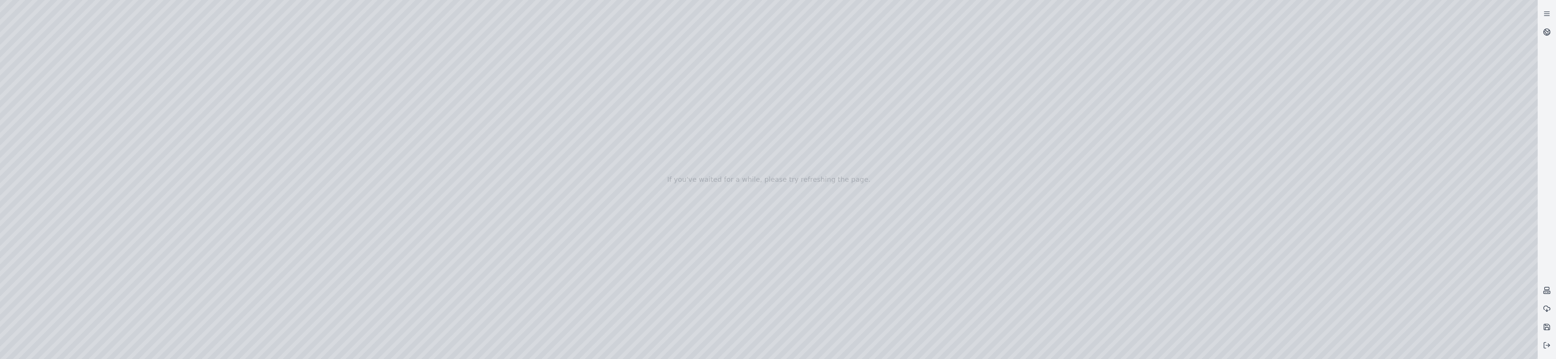
drag, startPoint x: 1324, startPoint y: 294, endPoint x: 1364, endPoint y: 292, distance: 40.1
drag, startPoint x: 1468, startPoint y: 248, endPoint x: 1464, endPoint y: 331, distance: 82.5
click at [653, 331] on div at bounding box center [769, 179] width 1538 height 359
drag, startPoint x: 1467, startPoint y: 321, endPoint x: 1494, endPoint y: 321, distance: 27.1
click at [653, 310] on div at bounding box center [769, 179] width 1538 height 359
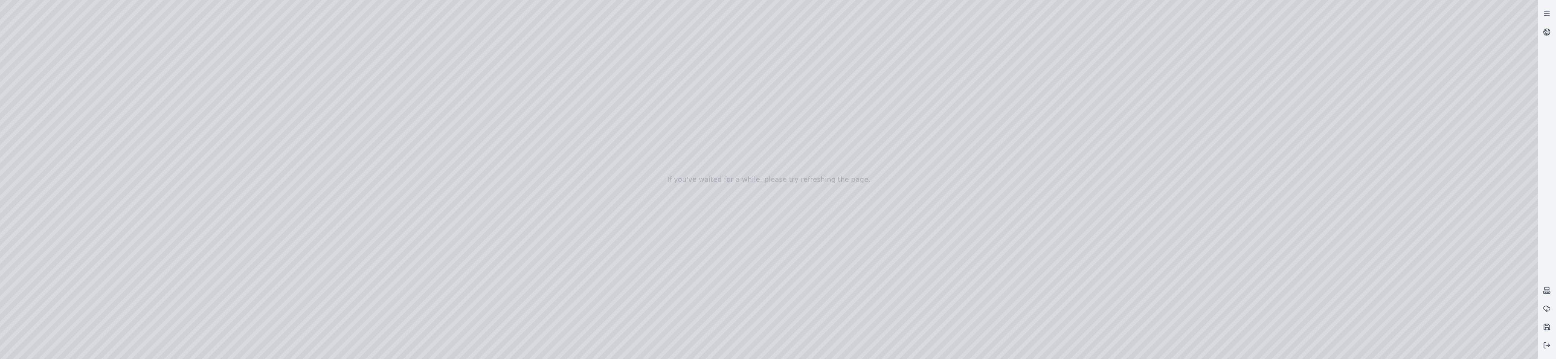
click at [653, 328] on div at bounding box center [769, 179] width 1538 height 359
drag, startPoint x: 1438, startPoint y: 299, endPoint x: 1443, endPoint y: 301, distance: 6.0
click at [653, 301] on div at bounding box center [769, 179] width 1538 height 359
click at [653, 265] on div at bounding box center [769, 179] width 1538 height 359
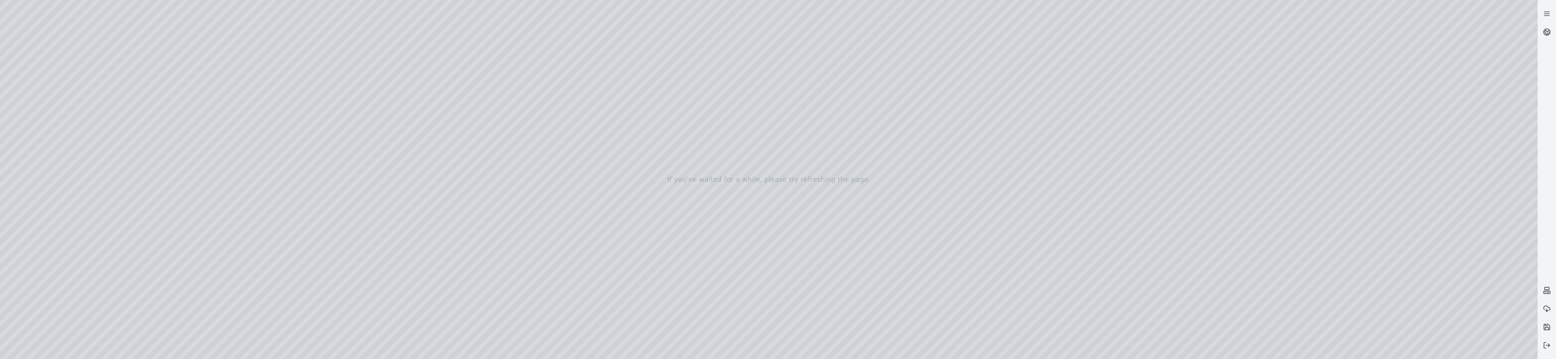
drag, startPoint x: 918, startPoint y: 175, endPoint x: 905, endPoint y: 201, distance: 29.7
click at [653, 201] on div at bounding box center [769, 179] width 1538 height 359
drag, startPoint x: 934, startPoint y: 175, endPoint x: 926, endPoint y: 190, distance: 17.6
drag, startPoint x: 1029, startPoint y: 177, endPoint x: 1025, endPoint y: 186, distance: 9.9
click at [653, 286] on div at bounding box center [769, 179] width 1538 height 359
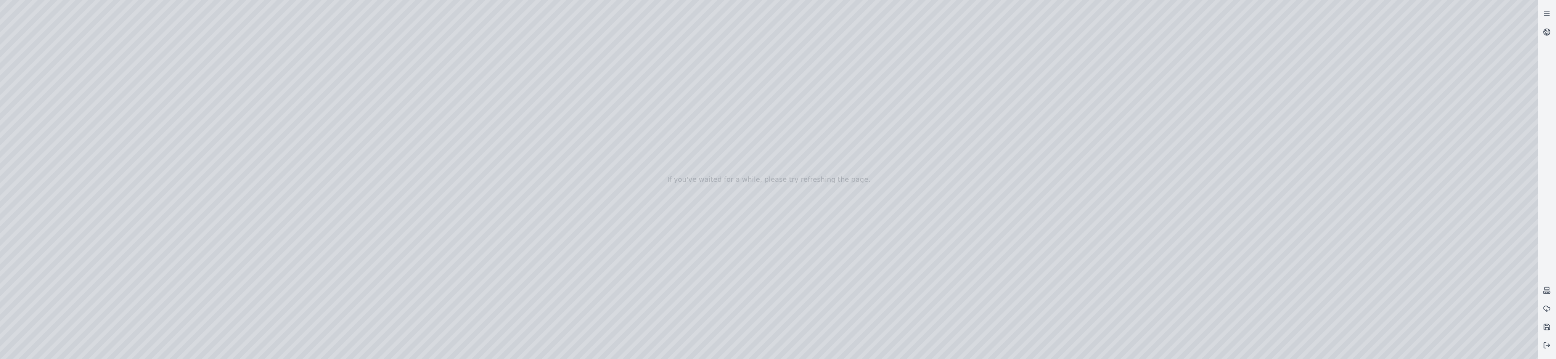
click at [653, 265] on div at bounding box center [769, 179] width 1538 height 359
click at [66, 21] on div at bounding box center [769, 179] width 1538 height 359
click at [35, 121] on div at bounding box center [769, 179] width 1538 height 359
click at [101, 262] on div at bounding box center [769, 179] width 1538 height 359
click at [101, 260] on div at bounding box center [769, 179] width 1538 height 359
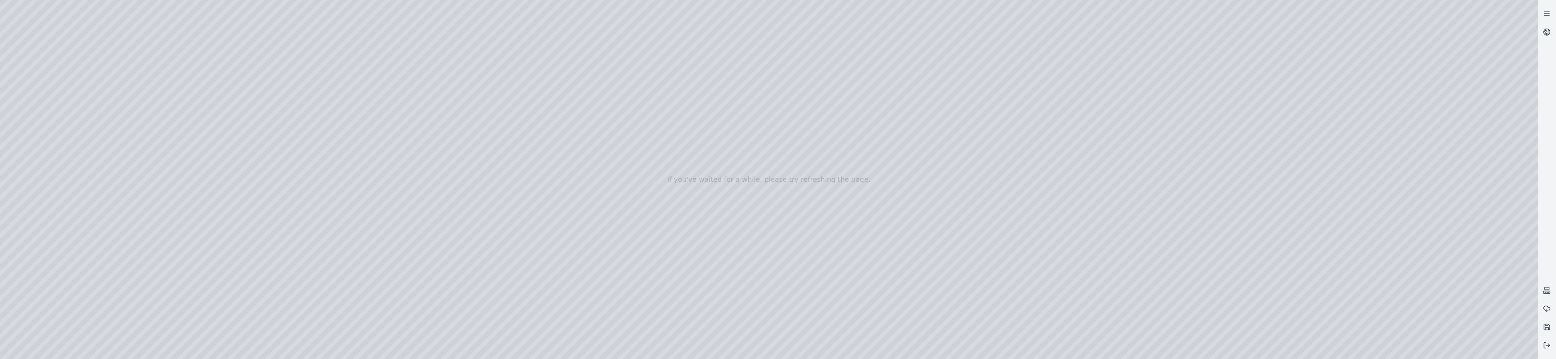
click at [151, 273] on div at bounding box center [769, 179] width 1538 height 359
click at [149, 326] on div at bounding box center [769, 179] width 1538 height 359
click at [92, 262] on div at bounding box center [769, 179] width 1538 height 359
click at [151, 325] on div at bounding box center [769, 179] width 1538 height 359
click at [152, 325] on div at bounding box center [769, 179] width 1538 height 359
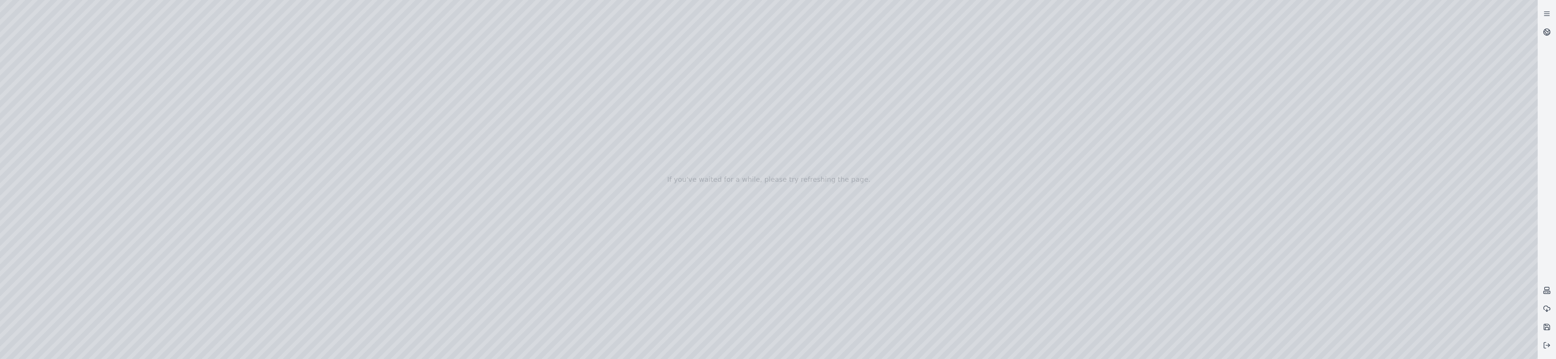
click at [159, 202] on div at bounding box center [769, 179] width 1538 height 359
click at [153, 204] on div at bounding box center [769, 179] width 1538 height 359
click at [87, 261] on div at bounding box center [769, 179] width 1538 height 359
click at [99, 152] on div at bounding box center [769, 179] width 1538 height 359
click at [90, 178] on div at bounding box center [769, 179] width 1538 height 359
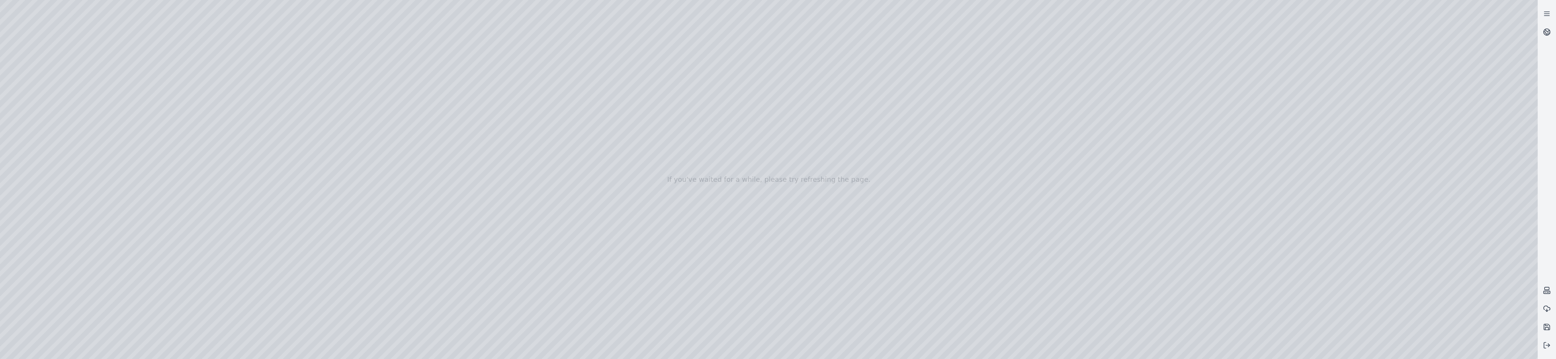
click at [103, 149] on div at bounding box center [769, 179] width 1538 height 359
click at [87, 181] on div at bounding box center [769, 179] width 1538 height 359
click at [103, 149] on div at bounding box center [769, 179] width 1538 height 359
drag, startPoint x: 105, startPoint y: 169, endPoint x: 105, endPoint y: 175, distance: 6.1
click at [105, 175] on div at bounding box center [769, 179] width 1538 height 359
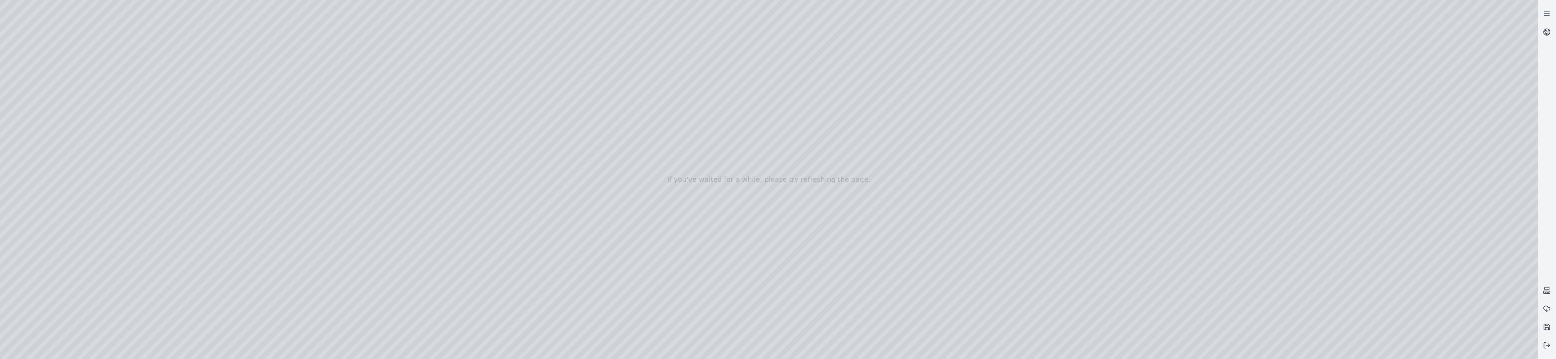
click at [81, 162] on div at bounding box center [769, 179] width 1538 height 359
click at [32, 142] on div at bounding box center [769, 179] width 1538 height 359
drag, startPoint x: 103, startPoint y: 207, endPoint x: 73, endPoint y: 207, distance: 30.1
click at [74, 207] on div at bounding box center [769, 179] width 1538 height 359
click at [28, 120] on div at bounding box center [769, 179] width 1538 height 359
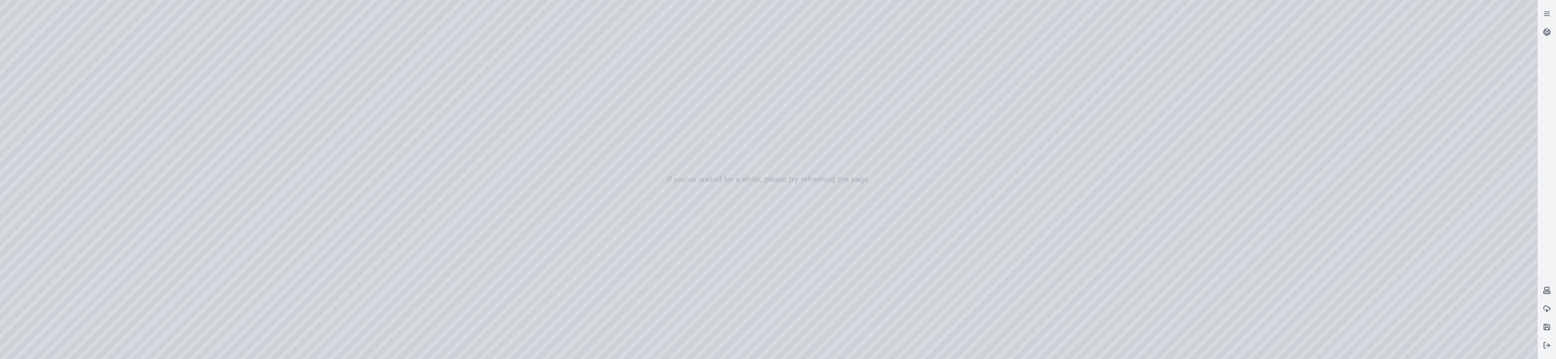
click at [93, 262] on div at bounding box center [769, 179] width 1538 height 359
click at [160, 204] on div at bounding box center [769, 179] width 1538 height 359
click at [93, 260] on div at bounding box center [769, 179] width 1538 height 359
click at [93, 261] on div at bounding box center [769, 179] width 1538 height 359
click at [150, 323] on div at bounding box center [769, 179] width 1538 height 359
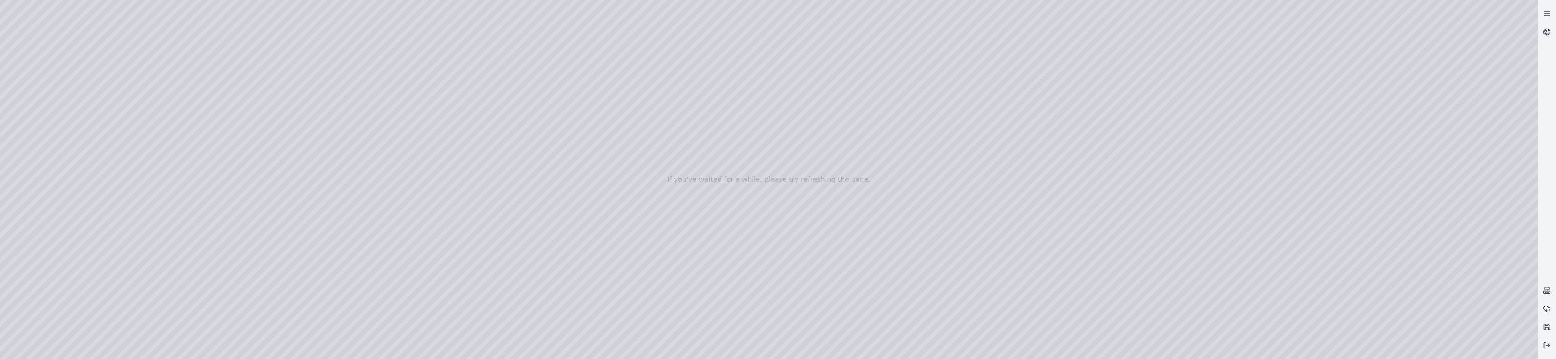
click at [123, 108] on div at bounding box center [769, 179] width 1538 height 359
click at [153, 204] on div at bounding box center [769, 179] width 1538 height 359
click at [156, 203] on div at bounding box center [769, 179] width 1538 height 359
click at [156, 204] on div at bounding box center [769, 179] width 1538 height 359
click at [99, 259] on div at bounding box center [769, 179] width 1538 height 359
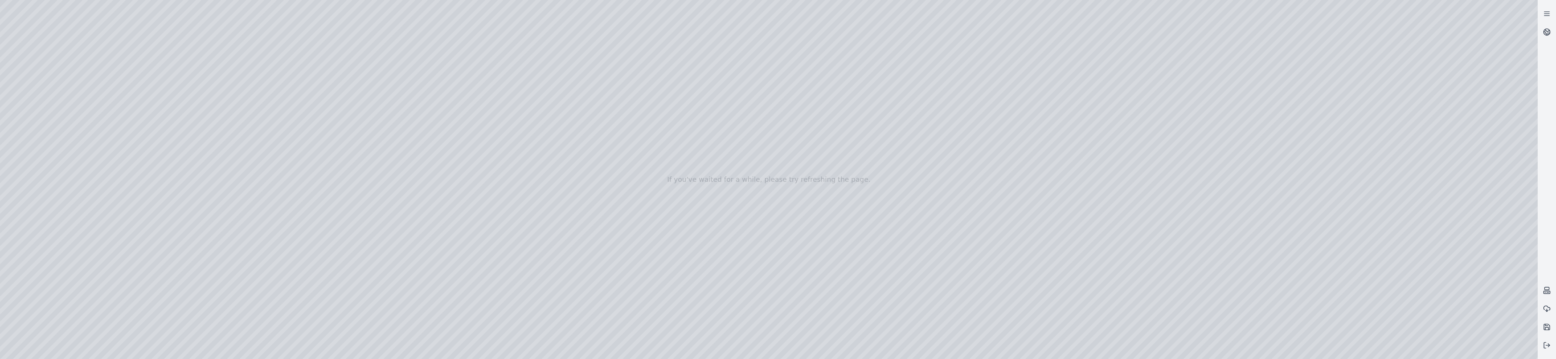
click at [158, 204] on div at bounding box center [769, 179] width 1538 height 359
click at [156, 203] on div at bounding box center [769, 179] width 1538 height 359
click at [42, 133] on div at bounding box center [769, 179] width 1538 height 359
click at [38, 120] on div at bounding box center [769, 179] width 1538 height 359
click at [153, 150] on div at bounding box center [769, 179] width 1538 height 359
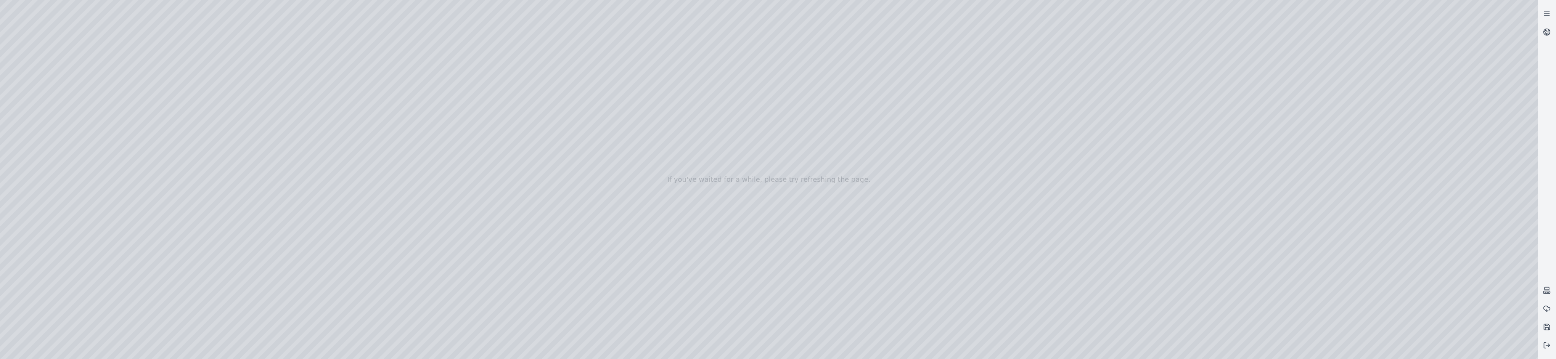
click at [153, 150] on div at bounding box center [769, 179] width 1538 height 359
click at [101, 112] on div at bounding box center [769, 179] width 1538 height 359
click at [96, 121] on div at bounding box center [769, 179] width 1538 height 359
click at [106, 112] on div at bounding box center [769, 179] width 1538 height 359
click at [93, 130] on div at bounding box center [769, 179] width 1538 height 359
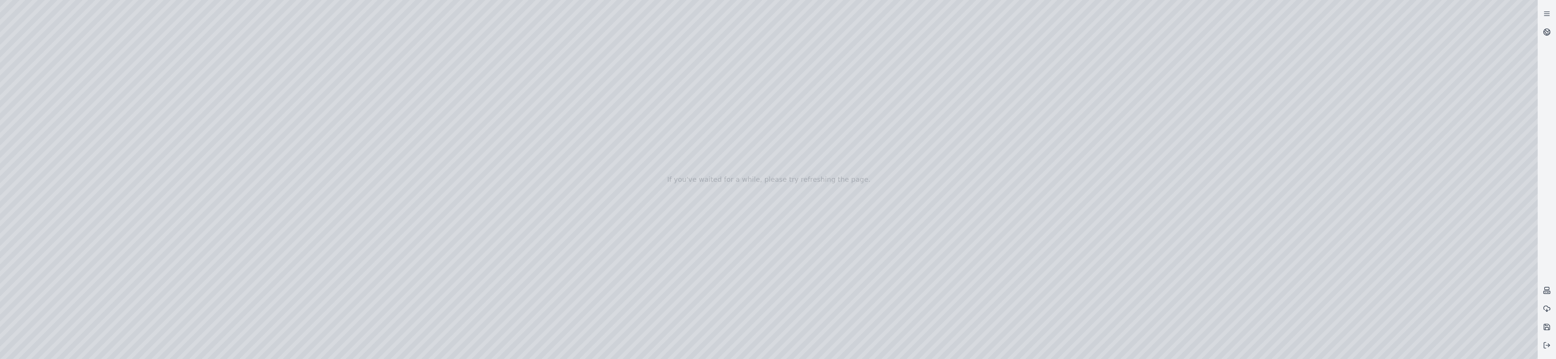
click at [104, 206] on div at bounding box center [769, 179] width 1538 height 359
click at [96, 225] on div at bounding box center [769, 179] width 1538 height 359
click at [100, 202] on div at bounding box center [769, 179] width 1538 height 359
click at [93, 213] on div at bounding box center [769, 179] width 1538 height 359
click at [156, 205] on div at bounding box center [769, 179] width 1538 height 359
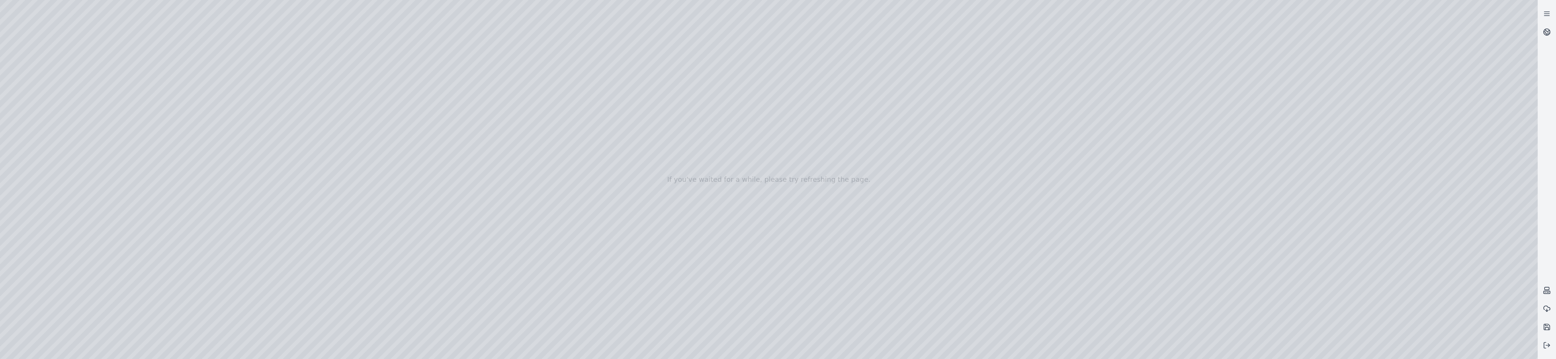
click at [101, 296] on div at bounding box center [769, 179] width 1538 height 359
click at [92, 288] on div at bounding box center [769, 179] width 1538 height 359
click at [96, 297] on div at bounding box center [769, 179] width 1538 height 359
click at [94, 298] on div at bounding box center [769, 179] width 1538 height 359
click at [98, 295] on div at bounding box center [769, 179] width 1538 height 359
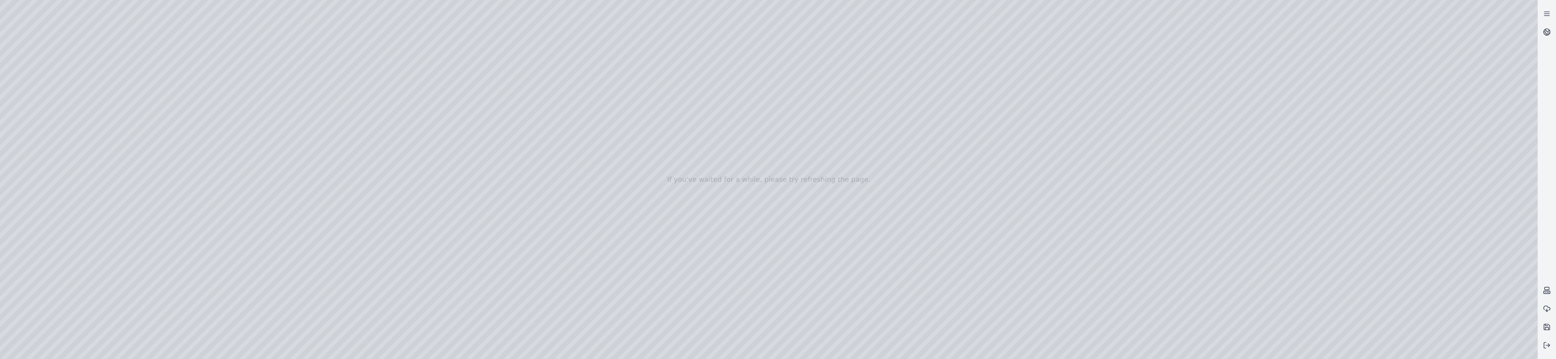
click at [94, 289] on div at bounding box center [769, 179] width 1538 height 359
drag, startPoint x: 371, startPoint y: 329, endPoint x: 296, endPoint y: 326, distance: 74.4
click at [370, 328] on div at bounding box center [769, 179] width 1538 height 359
click at [305, 333] on div at bounding box center [769, 179] width 1538 height 359
click at [277, 332] on div at bounding box center [769, 179] width 1538 height 359
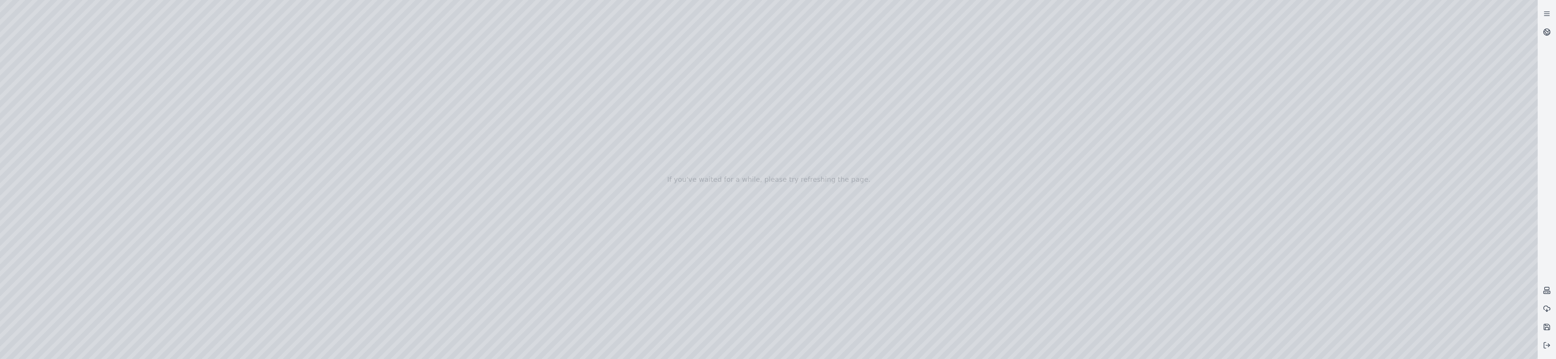
click at [653, 231] on div at bounding box center [769, 179] width 1538 height 359
click at [653, 285] on div at bounding box center [769, 179] width 1538 height 359
drag, startPoint x: 331, startPoint y: 307, endPoint x: 350, endPoint y: 297, distance: 21.3
click at [331, 306] on div at bounding box center [769, 179] width 1538 height 359
click at [350, 296] on div at bounding box center [769, 179] width 1538 height 359
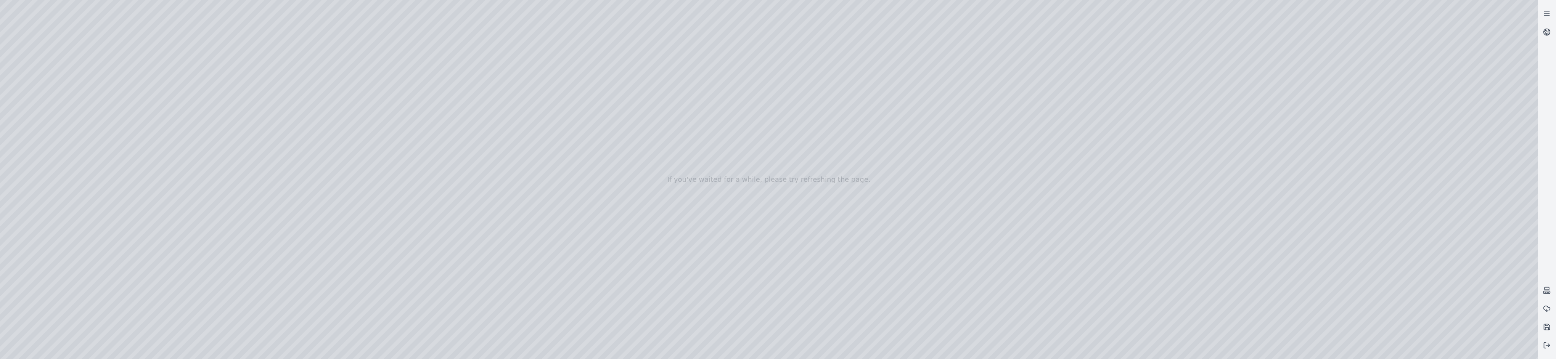
click at [352, 295] on div at bounding box center [769, 179] width 1538 height 359
click at [353, 294] on div at bounding box center [769, 179] width 1538 height 359
click at [274, 325] on div at bounding box center [769, 179] width 1538 height 359
click at [273, 326] on div at bounding box center [769, 179] width 1538 height 359
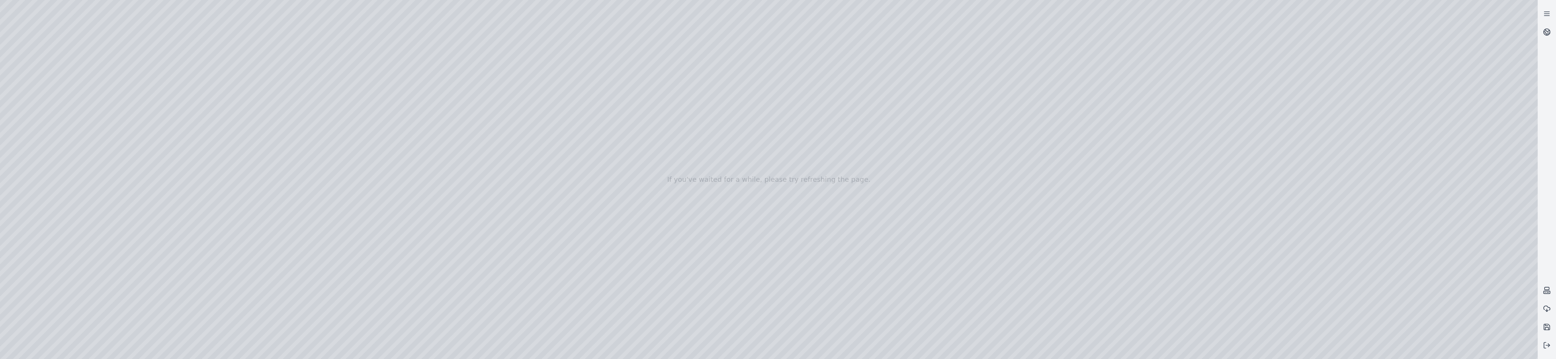
drag, startPoint x: 272, startPoint y: 326, endPoint x: 313, endPoint y: 309, distance: 44.8
click at [273, 326] on div at bounding box center [769, 179] width 1538 height 359
click at [441, 256] on div at bounding box center [769, 179] width 1538 height 359
click at [653, 161] on div at bounding box center [769, 179] width 1538 height 359
click at [363, 310] on div at bounding box center [769, 179] width 1538 height 359
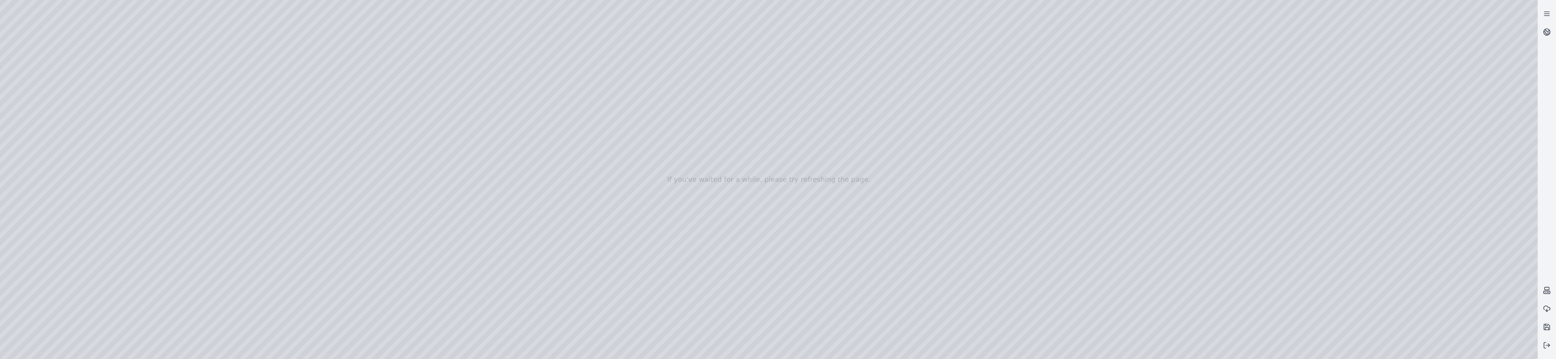
drag, startPoint x: 280, startPoint y: 331, endPoint x: 254, endPoint y: 334, distance: 26.4
click at [251, 334] on div at bounding box center [769, 179] width 1538 height 359
drag, startPoint x: 254, startPoint y: 334, endPoint x: 366, endPoint y: 322, distance: 111.9
drag, startPoint x: 365, startPoint y: 323, endPoint x: 659, endPoint y: 229, distance: 308.6
drag, startPoint x: 606, startPoint y: 133, endPoint x: 603, endPoint y: 134, distance: 3.9
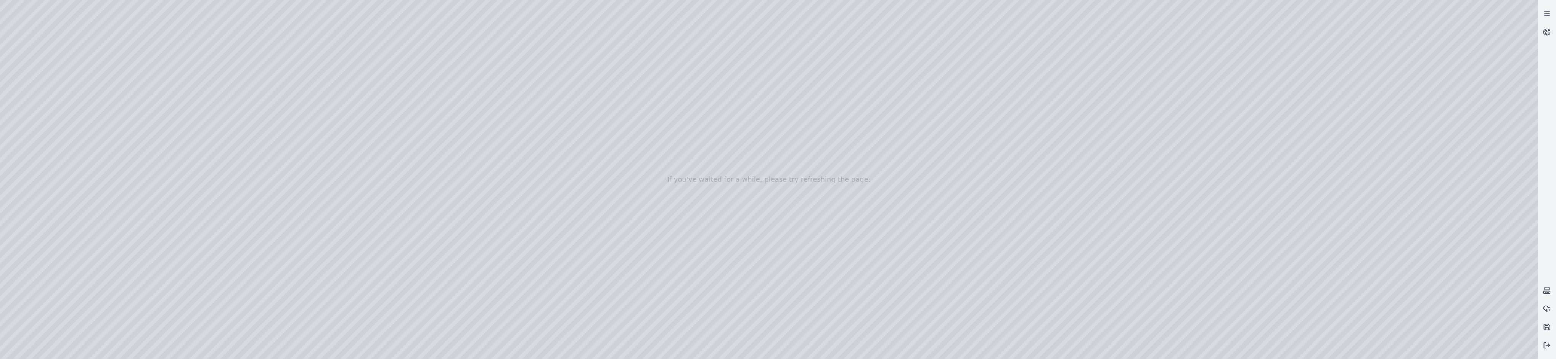
click at [606, 134] on div at bounding box center [769, 179] width 1538 height 359
click at [613, 135] on div at bounding box center [769, 179] width 1538 height 359
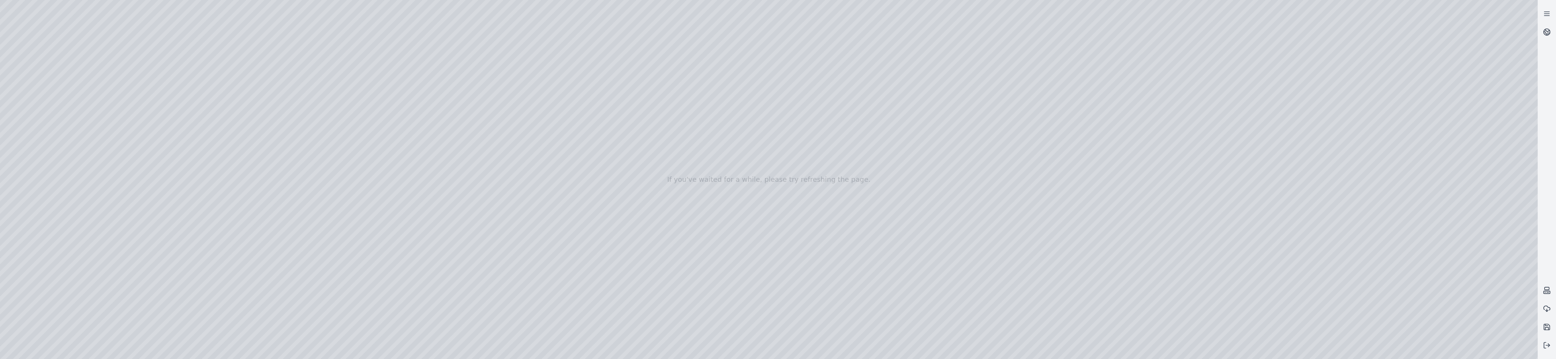
click at [657, 136] on div at bounding box center [769, 179] width 1538 height 359
click at [1476, 283] on div at bounding box center [769, 179] width 1538 height 359
click at [100, 264] on div at bounding box center [769, 179] width 1538 height 359
click at [156, 201] on div at bounding box center [769, 179] width 1538 height 359
click at [157, 203] on div at bounding box center [769, 179] width 1538 height 359
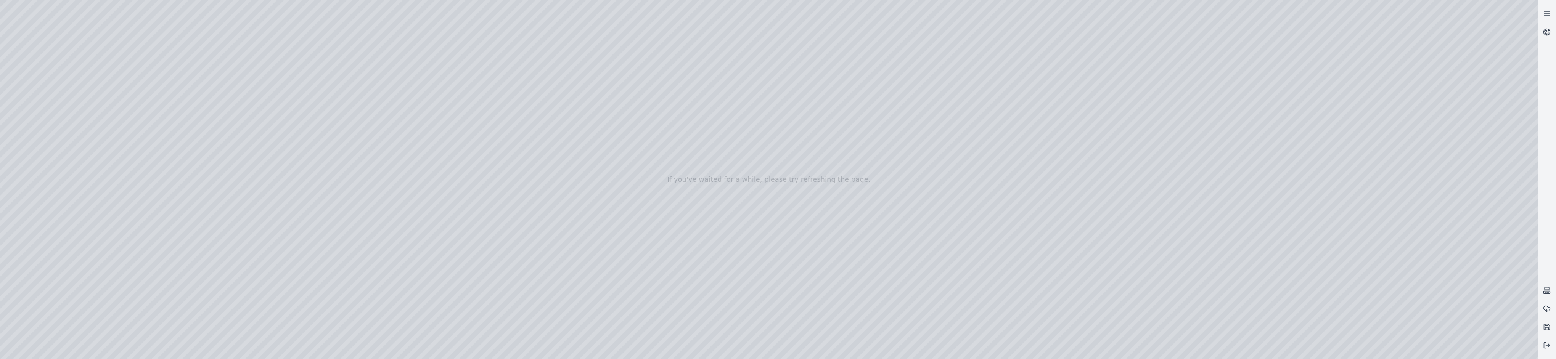
click at [1507, 333] on div at bounding box center [769, 179] width 1538 height 359
click at [1524, 331] on div at bounding box center [769, 179] width 1538 height 359
click at [1509, 328] on div at bounding box center [769, 179] width 1538 height 359
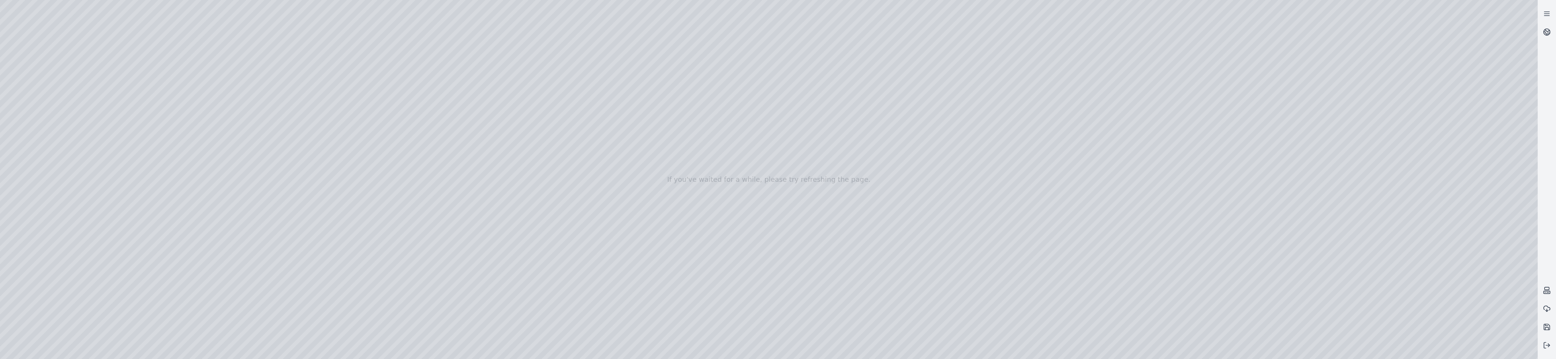
click at [1509, 328] on div at bounding box center [769, 179] width 1538 height 359
click at [101, 153] on div at bounding box center [769, 179] width 1538 height 359
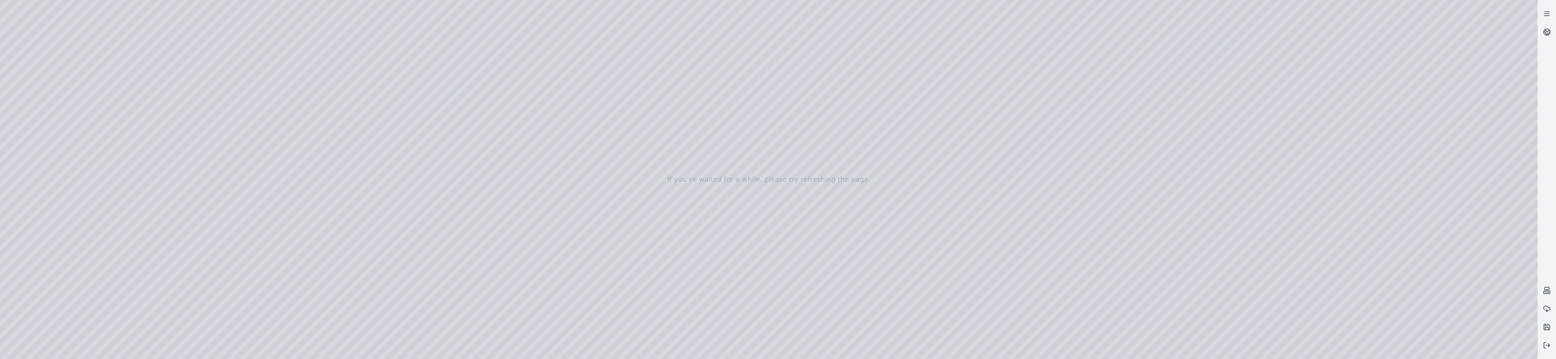
click at [84, 161] on div at bounding box center [769, 179] width 1538 height 359
click at [102, 151] on div at bounding box center [769, 179] width 1538 height 359
click at [86, 170] on div at bounding box center [769, 179] width 1538 height 359
click at [157, 150] on div at bounding box center [769, 179] width 1538 height 359
click at [101, 154] on div at bounding box center [769, 179] width 1538 height 359
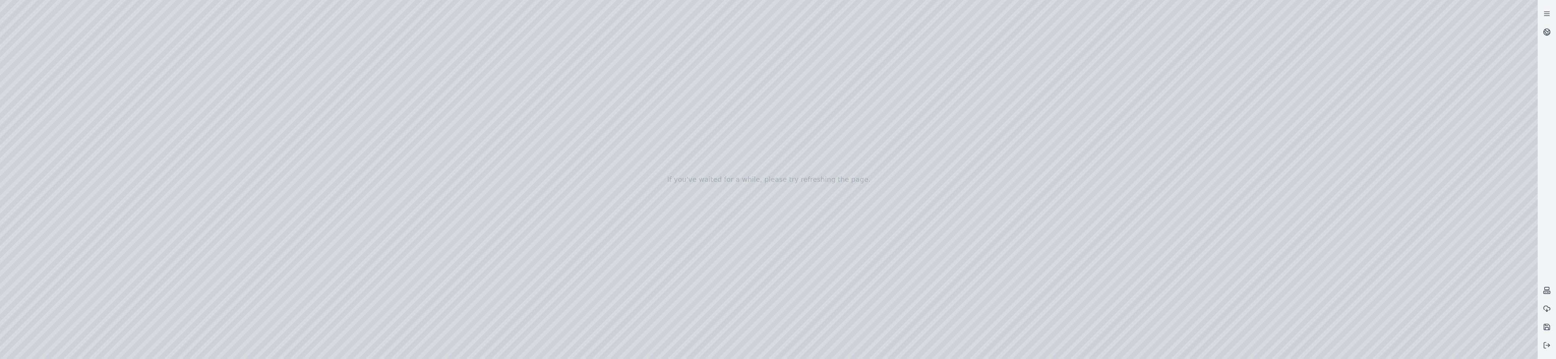
drag, startPoint x: 107, startPoint y: 161, endPoint x: 106, endPoint y: 173, distance: 11.5
click at [106, 173] on div at bounding box center [769, 179] width 1538 height 359
click at [90, 173] on div at bounding box center [769, 179] width 1538 height 359
click at [158, 150] on div at bounding box center [769, 179] width 1538 height 359
click at [96, 205] on div at bounding box center [769, 179] width 1538 height 359
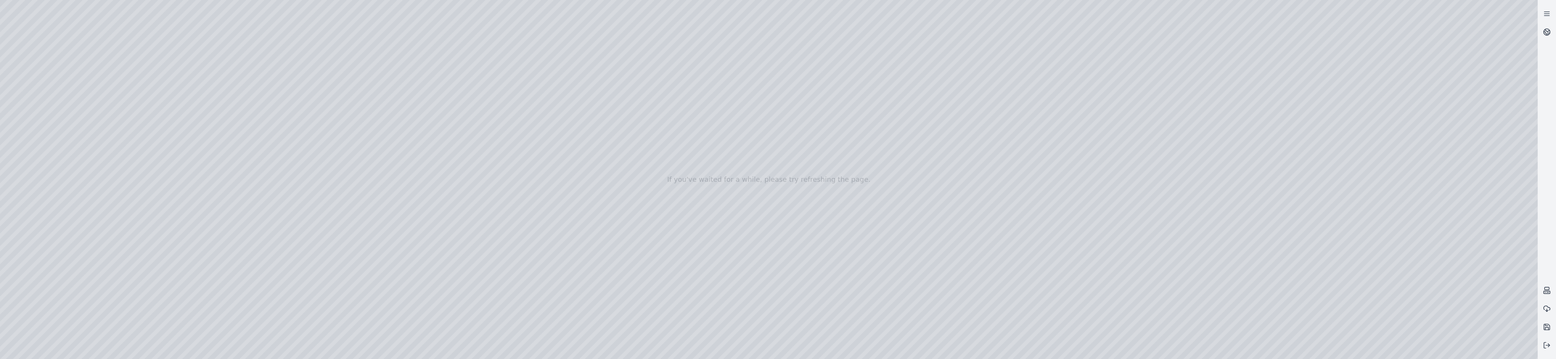
click at [94, 234] on div at bounding box center [769, 179] width 1538 height 359
click at [98, 201] on div at bounding box center [769, 179] width 1538 height 359
click at [93, 211] on div at bounding box center [769, 179] width 1538 height 359
click at [159, 205] on div at bounding box center [769, 179] width 1538 height 359
click at [101, 152] on div at bounding box center [769, 179] width 1538 height 359
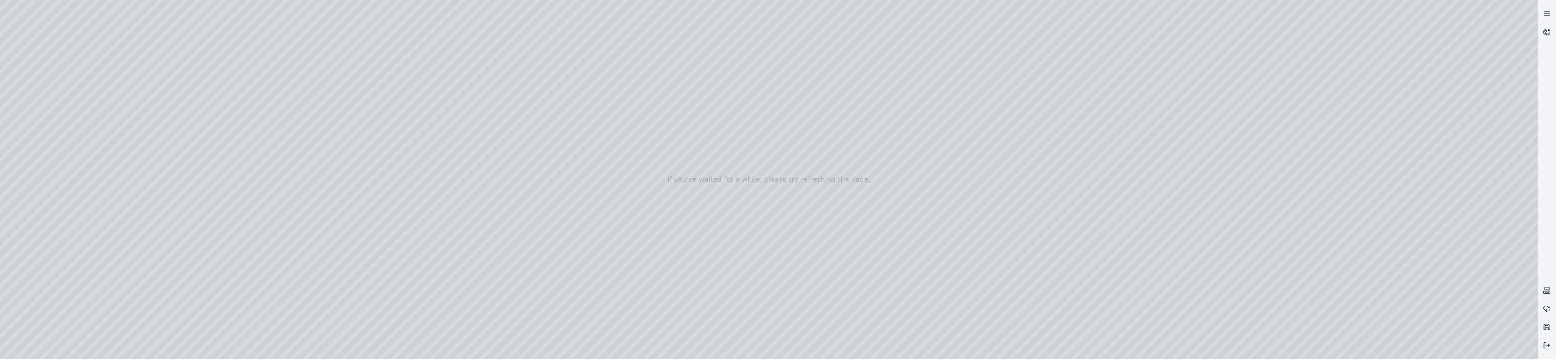
click at [94, 182] on div at bounding box center [769, 179] width 1538 height 359
click at [16, 130] on div at bounding box center [769, 179] width 1538 height 359
drag, startPoint x: 116, startPoint y: 106, endPoint x: 101, endPoint y: 110, distance: 15.6
click at [100, 107] on div at bounding box center [769, 179] width 1538 height 359
drag, startPoint x: 114, startPoint y: 162, endPoint x: 108, endPoint y: 162, distance: 6.1
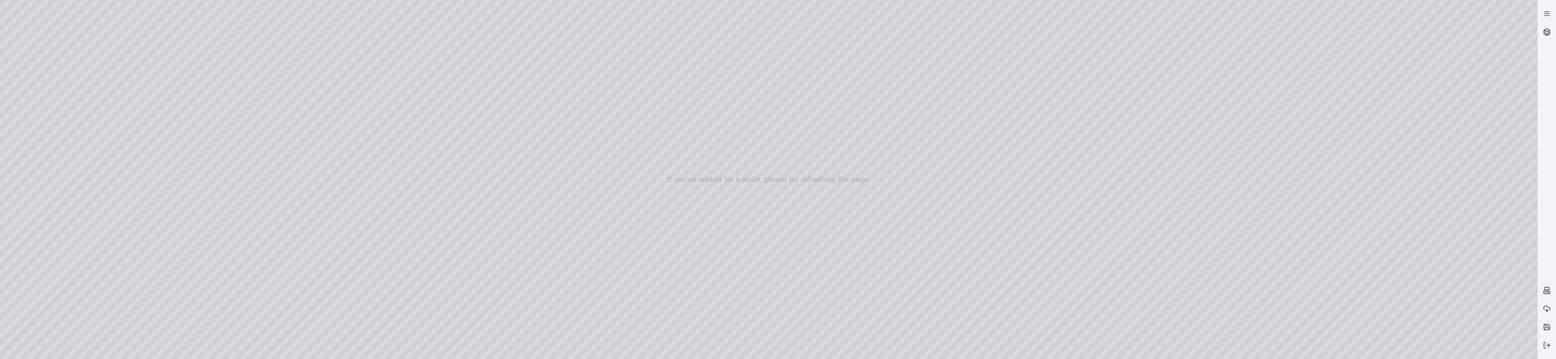
click at [108, 162] on div at bounding box center [769, 179] width 1538 height 359
click at [35, 119] on div at bounding box center [769, 179] width 1538 height 359
click at [99, 110] on div at bounding box center [769, 179] width 1538 height 359
click at [127, 128] on div at bounding box center [769, 179] width 1538 height 359
click at [101, 300] on div at bounding box center [769, 179] width 1538 height 359
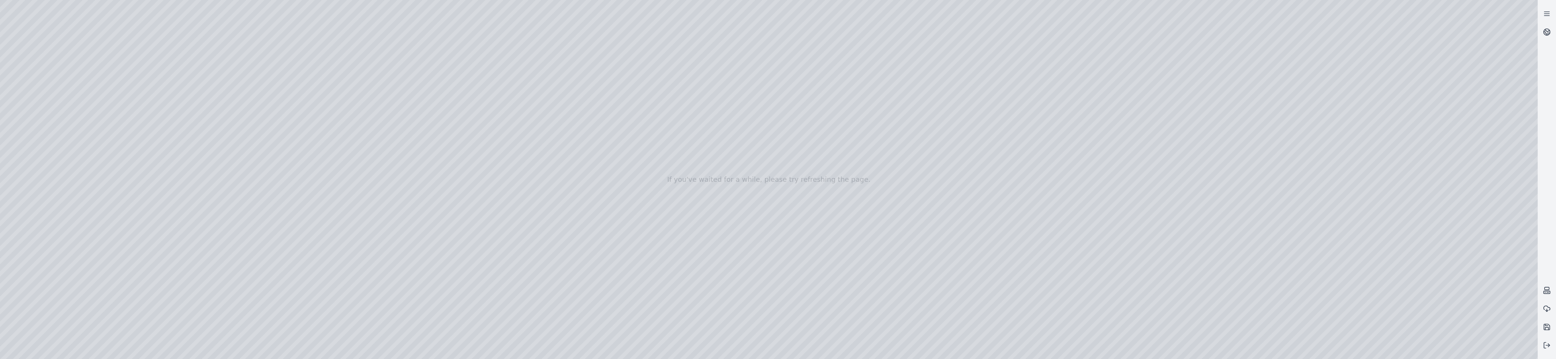
click at [92, 299] on div at bounding box center [769, 179] width 1538 height 359
click at [1519, 329] on div at bounding box center [769, 179] width 1538 height 359
click at [1504, 333] on div at bounding box center [769, 179] width 1538 height 359
click at [159, 202] on div at bounding box center [769, 179] width 1538 height 359
drag, startPoint x: 1229, startPoint y: 327, endPoint x: 1289, endPoint y: 322, distance: 60.1
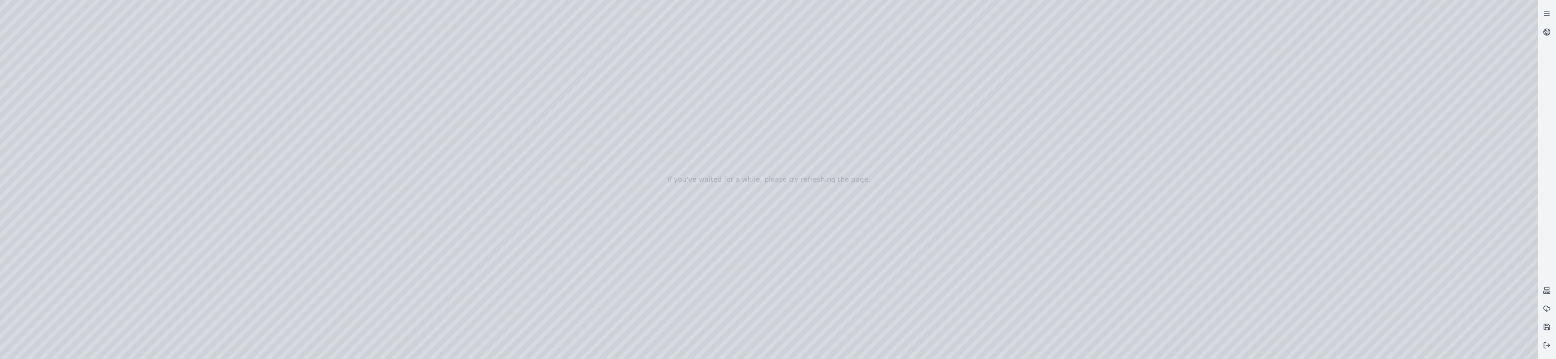
click at [1229, 327] on div at bounding box center [769, 179] width 1538 height 359
click at [1472, 288] on div at bounding box center [769, 179] width 1538 height 359
click at [153, 203] on div at bounding box center [769, 179] width 1538 height 359
drag, startPoint x: 1482, startPoint y: 323, endPoint x: 1474, endPoint y: 246, distance: 77.1
click at [1474, 246] on div at bounding box center [769, 179] width 1538 height 359
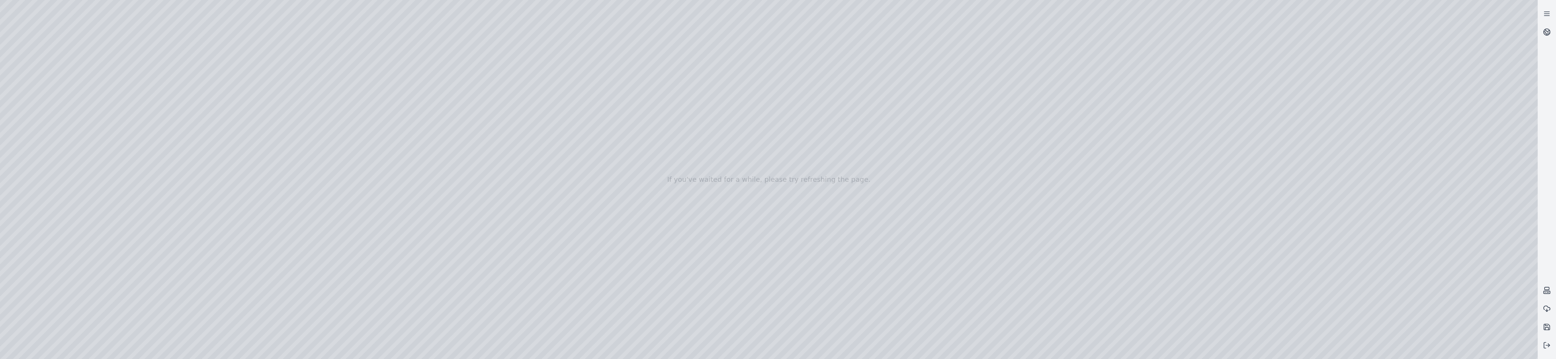
click at [1524, 326] on div at bounding box center [769, 179] width 1538 height 359
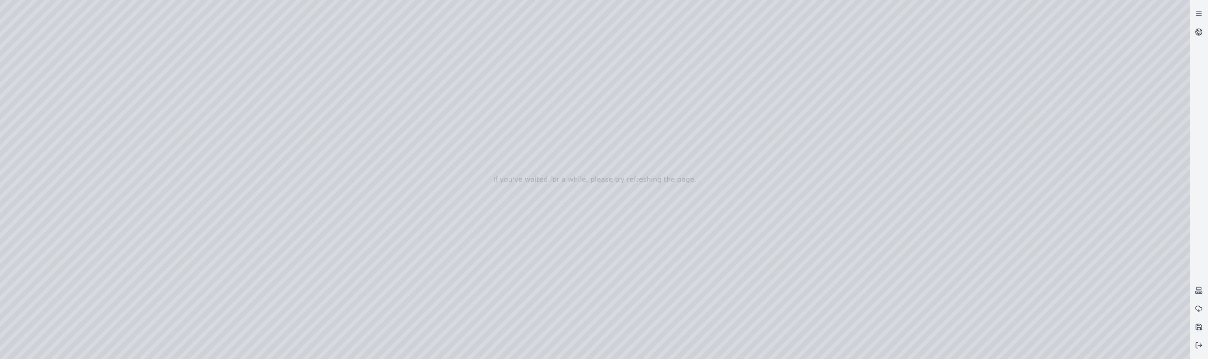
click at [1083, 312] on div at bounding box center [595, 179] width 1190 height 359
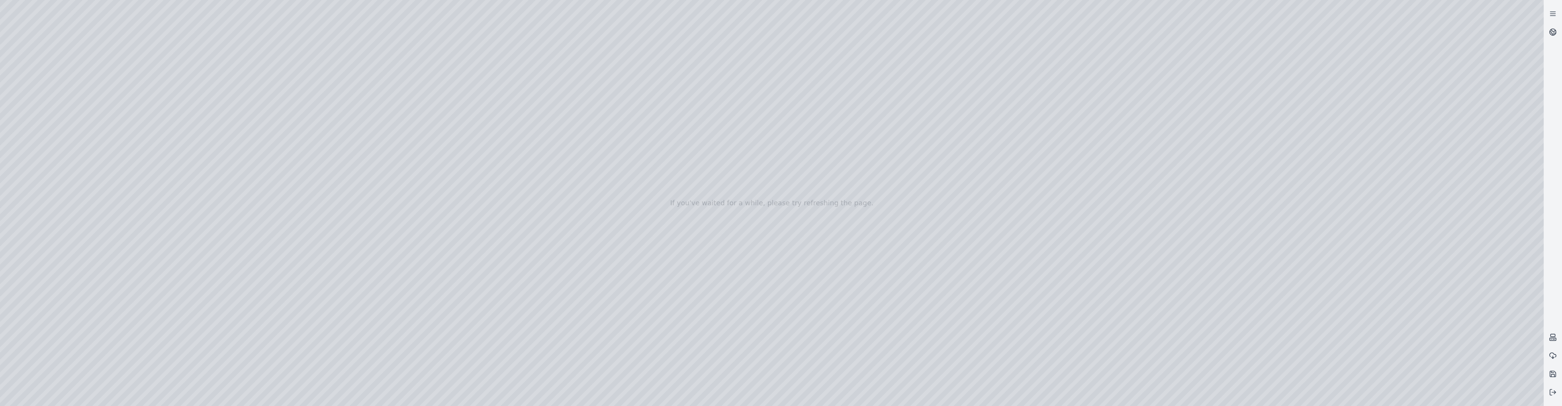
click at [1433, 359] on div at bounding box center [772, 203] width 1544 height 406
click at [1094, 294] on div at bounding box center [772, 203] width 1544 height 406
click at [1096, 293] on div at bounding box center [772, 203] width 1544 height 406
click at [1471, 321] on div at bounding box center [772, 203] width 1544 height 406
click at [1525, 359] on div at bounding box center [772, 203] width 1544 height 406
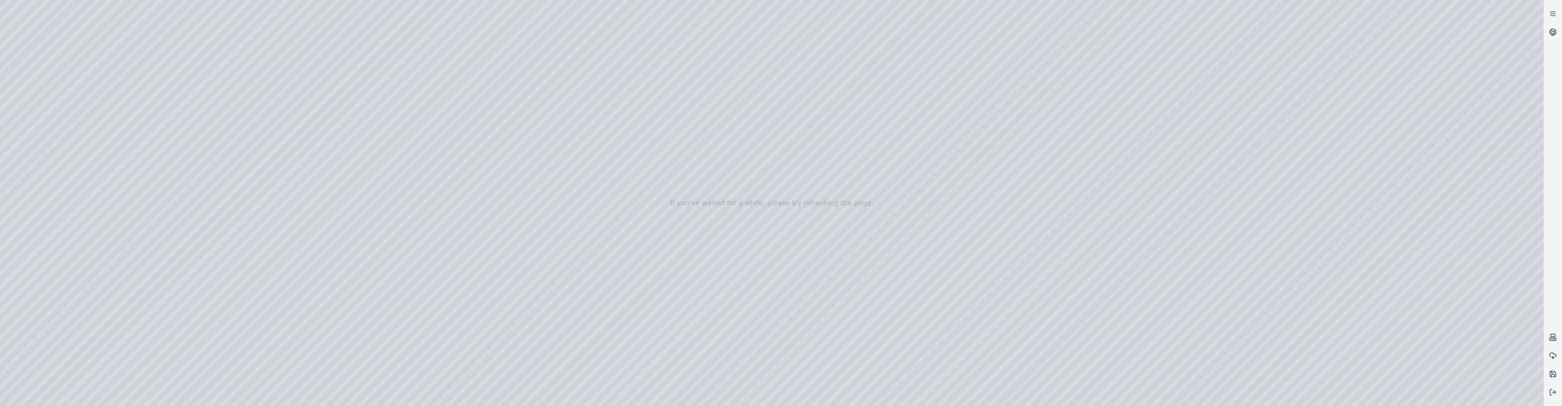
click at [1525, 359] on div at bounding box center [772, 203] width 1544 height 406
click at [1533, 359] on div at bounding box center [772, 203] width 1544 height 406
click at [1475, 323] on div at bounding box center [772, 203] width 1544 height 406
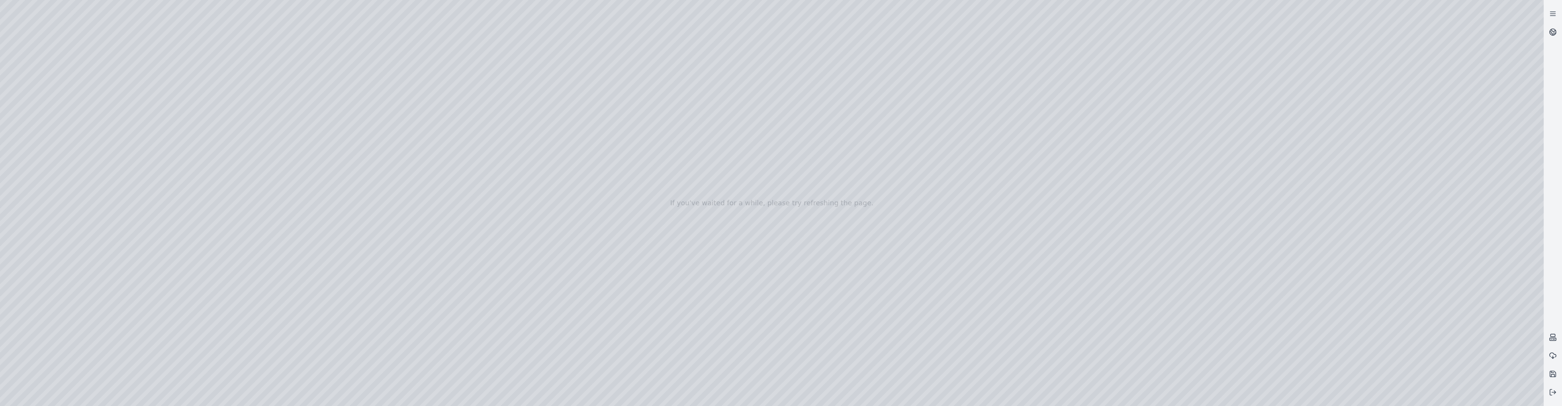
drag, startPoint x: 933, startPoint y: 268, endPoint x: 936, endPoint y: 282, distance: 14.2
drag, startPoint x: 937, startPoint y: 283, endPoint x: 942, endPoint y: 295, distance: 12.7
click at [942, 295] on div at bounding box center [772, 203] width 1544 height 406
drag, startPoint x: 981, startPoint y: 333, endPoint x: 984, endPoint y: 328, distance: 5.7
drag, startPoint x: 48, startPoint y: 153, endPoint x: 35, endPoint y: 148, distance: 13.9
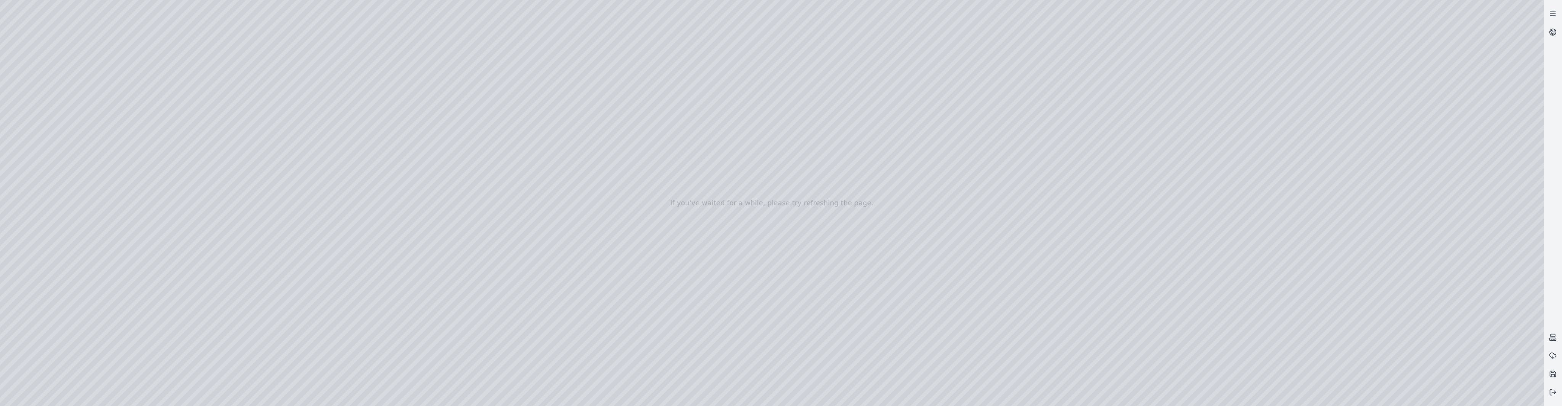
click at [32, 148] on div at bounding box center [772, 203] width 1544 height 406
drag, startPoint x: 130, startPoint y: 184, endPoint x: 137, endPoint y: 184, distance: 7.6
click at [137, 184] on div at bounding box center [772, 203] width 1544 height 406
drag, startPoint x: 129, startPoint y: 121, endPoint x: 137, endPoint y: 121, distance: 7.6
click at [137, 121] on div at bounding box center [772, 203] width 1544 height 406
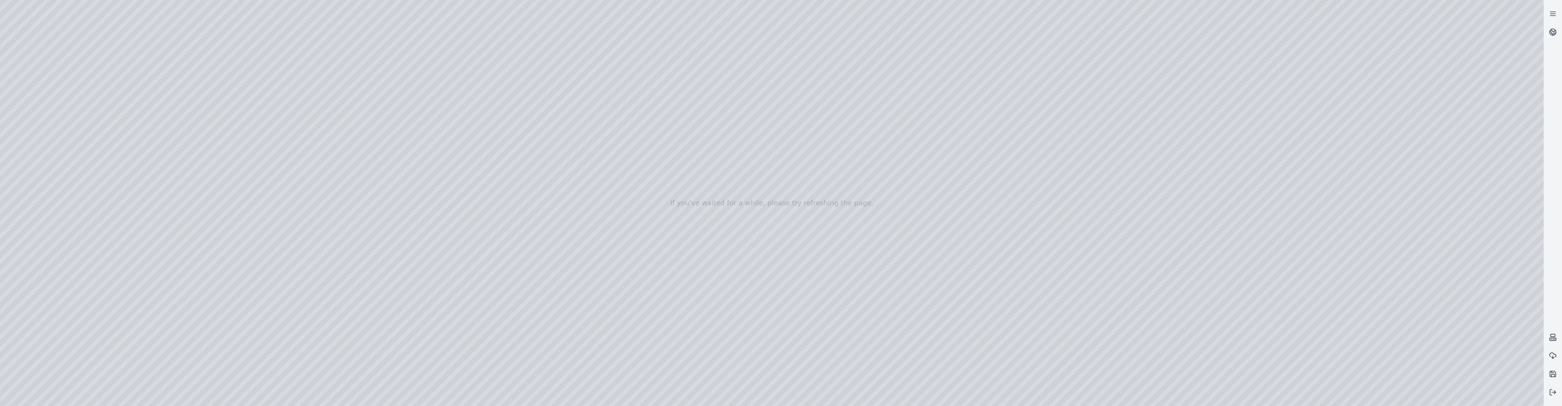
drag, startPoint x: 135, startPoint y: 244, endPoint x: 141, endPoint y: 244, distance: 5.4
click at [141, 244] on div at bounding box center [772, 203] width 1544 height 406
drag, startPoint x: 141, startPoint y: 143, endPoint x: 155, endPoint y: 143, distance: 14.1
click at [155, 143] on div at bounding box center [772, 203] width 1544 height 406
drag, startPoint x: 115, startPoint y: 191, endPoint x: 111, endPoint y: 189, distance: 4.8
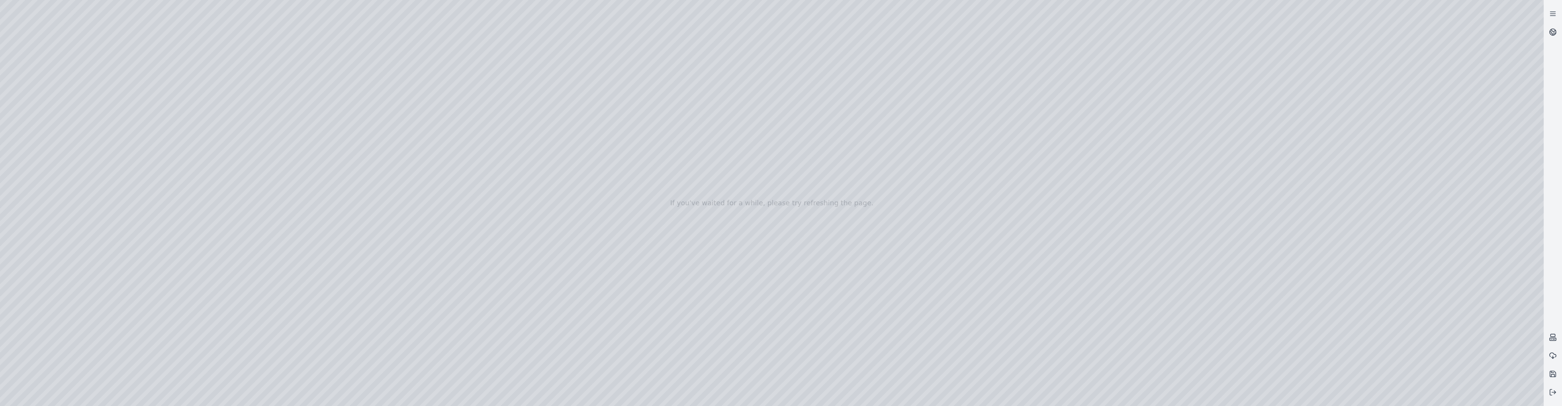
click at [108, 182] on div at bounding box center [772, 203] width 1544 height 406
drag, startPoint x: 113, startPoint y: 192, endPoint x: 84, endPoint y: 180, distance: 31.4
click at [84, 180] on div at bounding box center [772, 203] width 1544 height 406
drag, startPoint x: 137, startPoint y: 121, endPoint x: 160, endPoint y: 147, distance: 34.8
click at [119, 122] on div at bounding box center [772, 203] width 1544 height 406
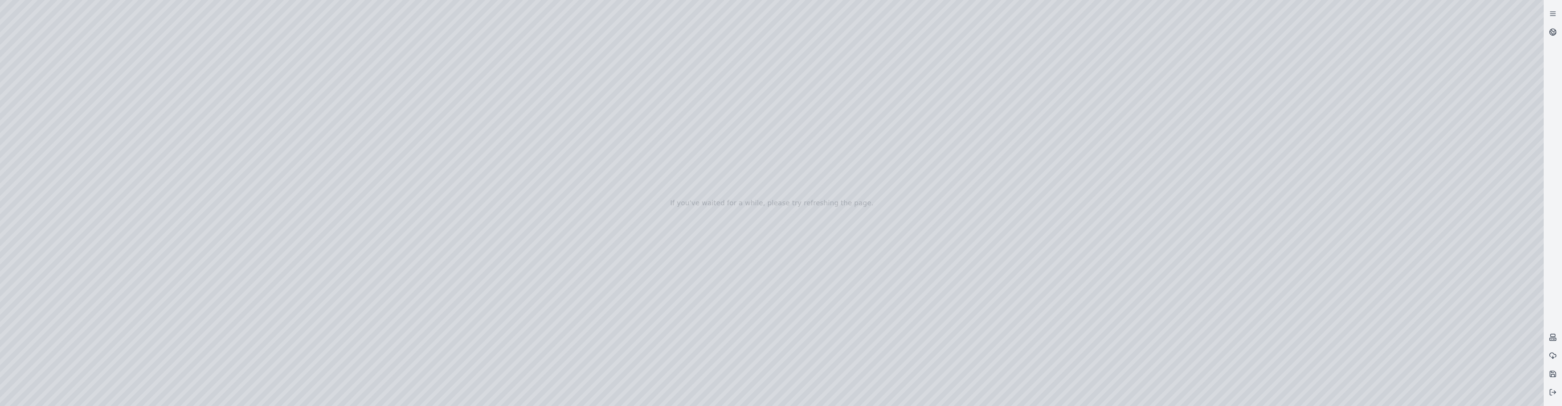
drag, startPoint x: 156, startPoint y: 146, endPoint x: 158, endPoint y: 150, distance: 4.4
click at [120, 145] on div at bounding box center [772, 203] width 1544 height 406
drag, startPoint x: 154, startPoint y: 145, endPoint x: 138, endPoint y: 183, distance: 41.0
click at [118, 148] on div at bounding box center [772, 203] width 1544 height 406
click at [151, 152] on div at bounding box center [772, 203] width 1544 height 406
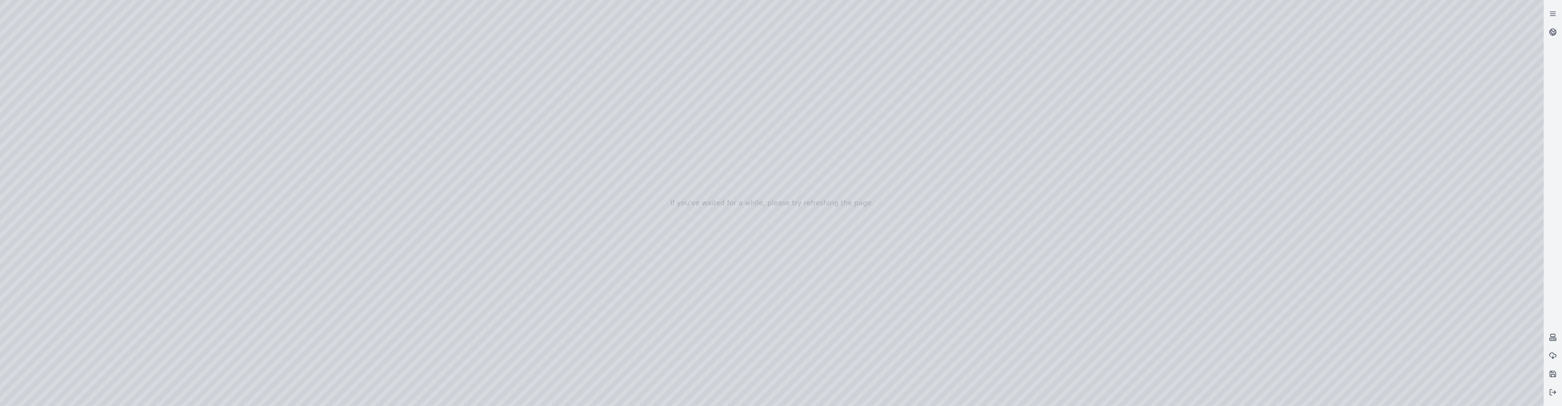
drag, startPoint x: 156, startPoint y: 144, endPoint x: 139, endPoint y: 180, distance: 39.6
click at [117, 146] on div at bounding box center [772, 203] width 1544 height 406
drag, startPoint x: 137, startPoint y: 182, endPoint x: 136, endPoint y: 187, distance: 4.6
click at [126, 183] on div at bounding box center [772, 203] width 1544 height 406
click at [153, 180] on div at bounding box center [772, 203] width 1544 height 406
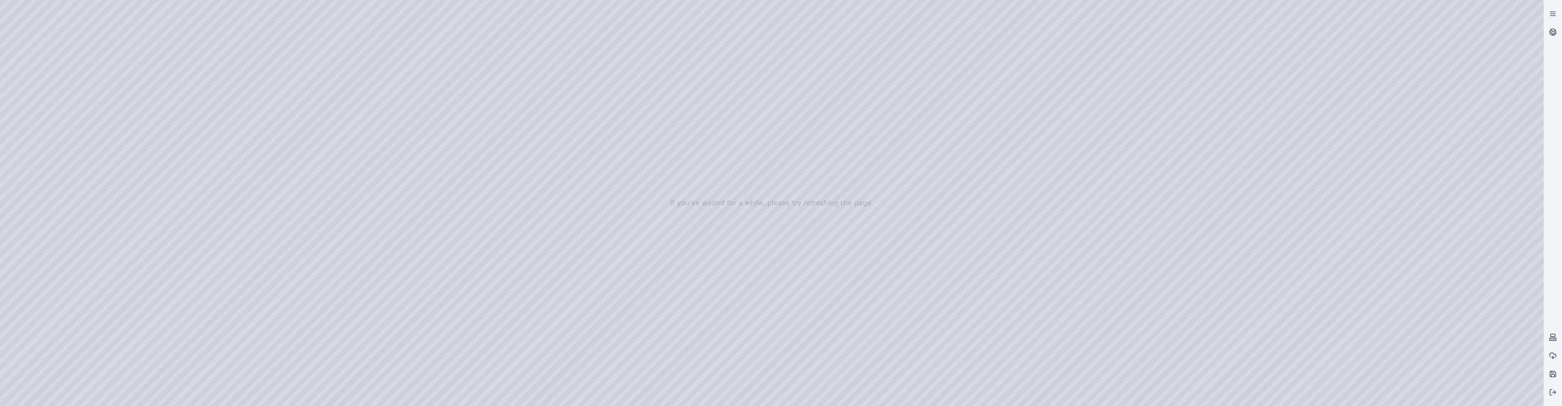
drag, startPoint x: 139, startPoint y: 182, endPoint x: 117, endPoint y: 181, distance: 21.4
click at [117, 181] on div at bounding box center [772, 203] width 1544 height 406
drag, startPoint x: 138, startPoint y: 208, endPoint x: 119, endPoint y: 208, distance: 19.5
click at [119, 208] on div at bounding box center [772, 203] width 1544 height 406
drag, startPoint x: 138, startPoint y: 206, endPoint x: 138, endPoint y: 222, distance: 16.0
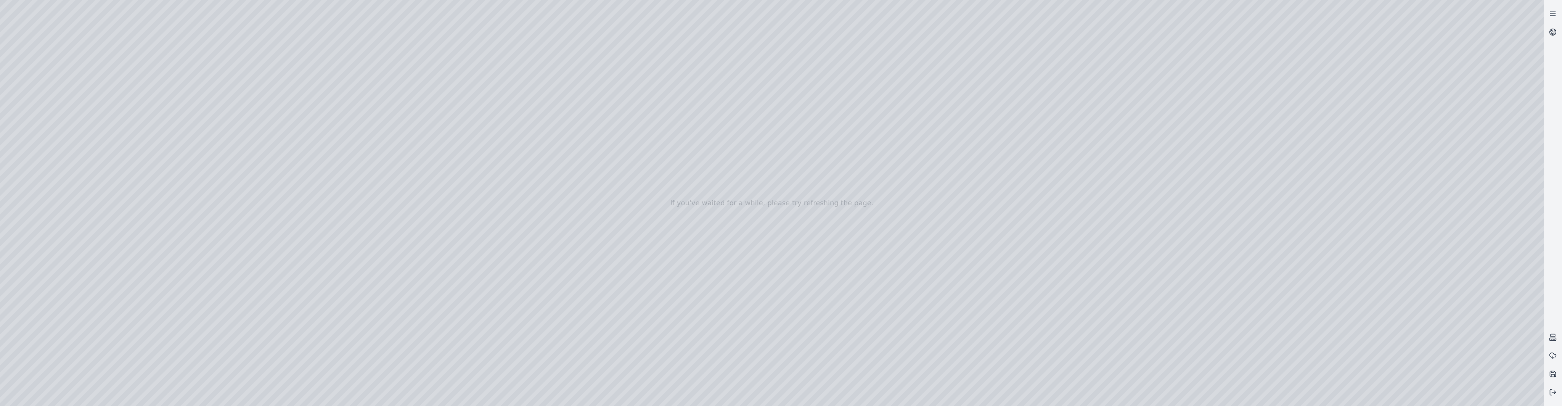
click at [113, 207] on div at bounding box center [772, 203] width 1544 height 406
drag, startPoint x: 137, startPoint y: 207, endPoint x: 120, endPoint y: 207, distance: 16.8
click at [120, 207] on div at bounding box center [772, 203] width 1544 height 406
drag, startPoint x: 138, startPoint y: 243, endPoint x: 118, endPoint y: 243, distance: 20.6
click at [118, 243] on div at bounding box center [772, 203] width 1544 height 406
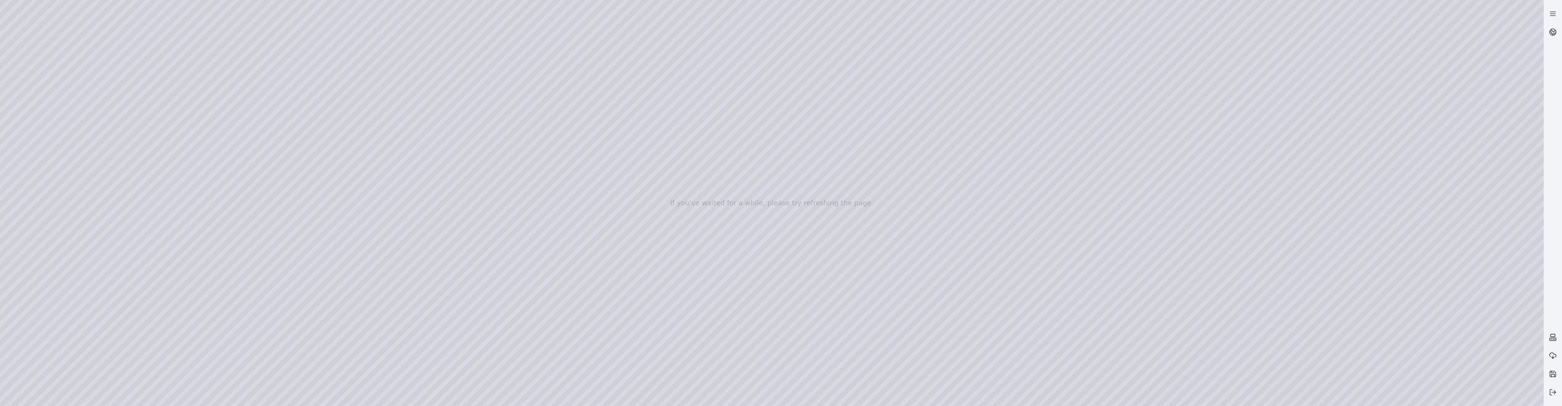
click at [78, 29] on div at bounding box center [772, 203] width 1544 height 406
drag, startPoint x: 989, startPoint y: 315, endPoint x: 1489, endPoint y: 294, distance: 500.7
click at [1109, 302] on div at bounding box center [772, 203] width 1544 height 406
click at [1453, 323] on div at bounding box center [772, 203] width 1544 height 406
click at [1419, 359] on div at bounding box center [772, 203] width 1544 height 406
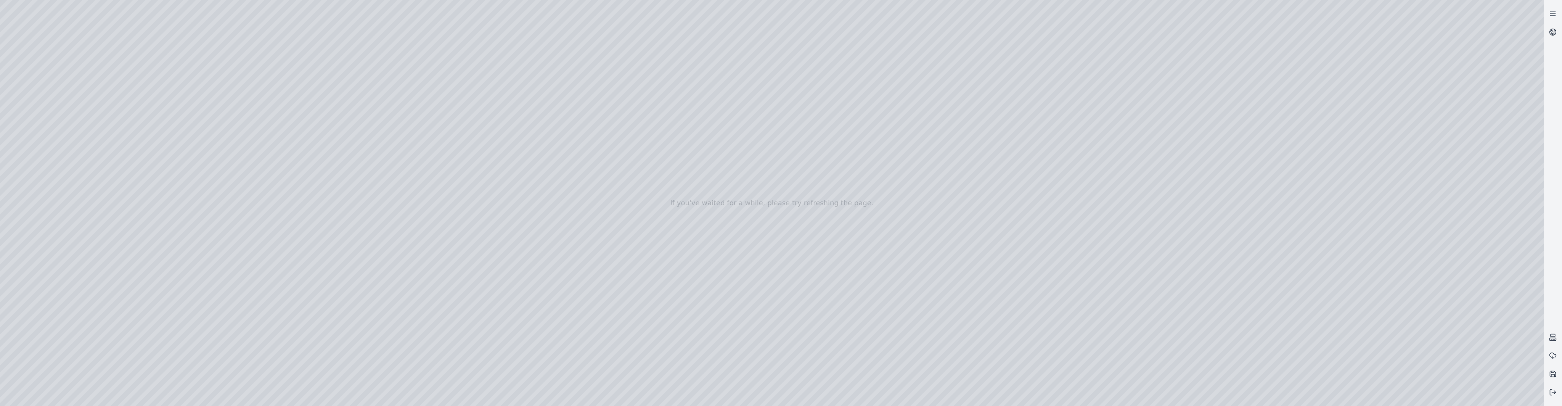
click at [1448, 326] on div at bounding box center [772, 203] width 1544 height 406
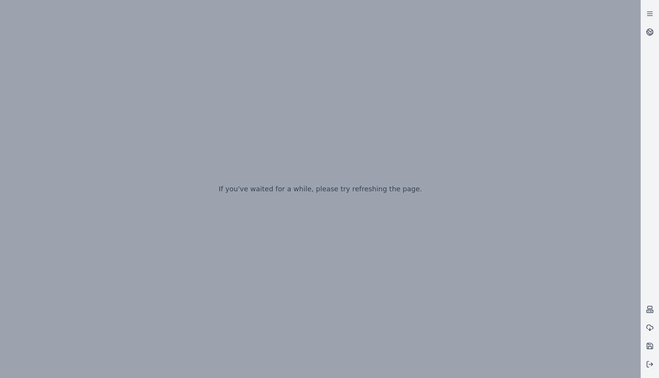
click at [209, 297] on div "If you've waited for a while, please try refreshing the page." at bounding box center [320, 189] width 641 height 378
click at [304, 230] on div "If you've waited for a while, please try refreshing the page." at bounding box center [320, 189] width 641 height 378
click at [419, 184] on div at bounding box center [357, 189] width 714 height 378
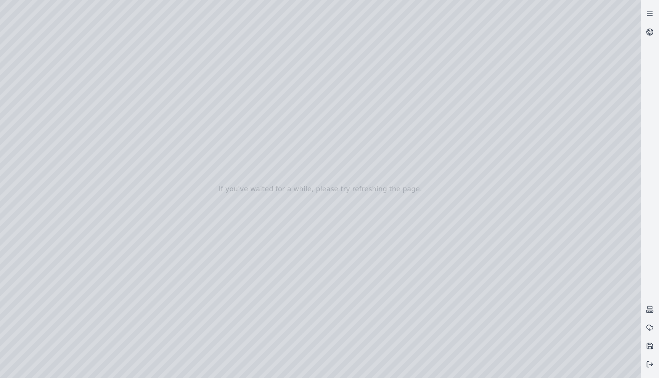
click at [463, 228] on div at bounding box center [320, 189] width 641 height 378
click at [244, 61] on div at bounding box center [320, 189] width 641 height 378
drag, startPoint x: 395, startPoint y: 34, endPoint x: 434, endPoint y: 70, distance: 53.5
click at [395, 34] on div at bounding box center [320, 189] width 641 height 378
click at [630, 369] on div at bounding box center [320, 189] width 641 height 378
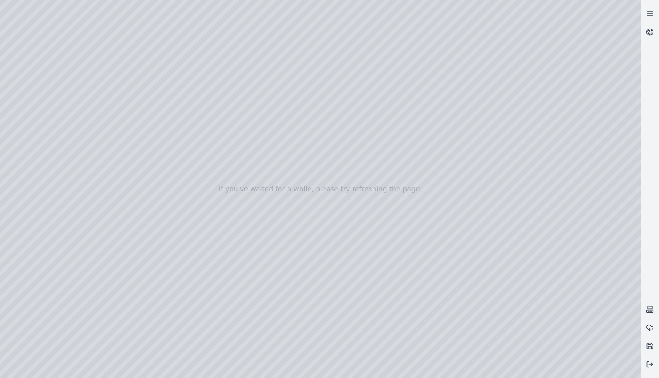
click at [626, 371] on div at bounding box center [320, 189] width 641 height 378
click at [577, 302] on div at bounding box center [320, 189] width 641 height 378
click at [630, 372] on div at bounding box center [320, 189] width 641 height 378
drag, startPoint x: 525, startPoint y: 329, endPoint x: 541, endPoint y: 350, distance: 25.6
click at [33, 138] on div at bounding box center [320, 189] width 641 height 378
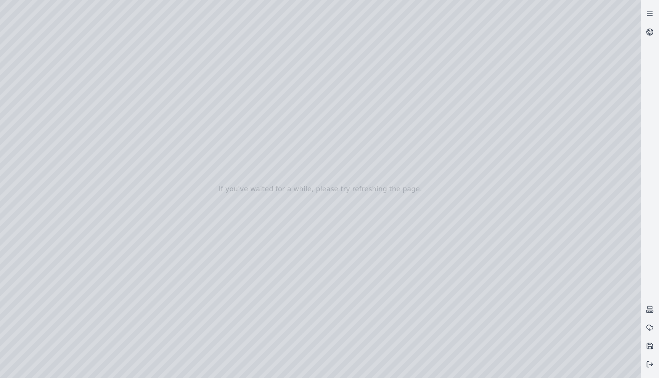
drag, startPoint x: 120, startPoint y: 113, endPoint x: 126, endPoint y: 112, distance: 6.5
click at [126, 112] on div at bounding box center [320, 189] width 641 height 378
drag, startPoint x: 119, startPoint y: 170, endPoint x: 123, endPoint y: 170, distance: 3.8
click at [126, 169] on div at bounding box center [320, 189] width 641 height 378
drag, startPoint x: 121, startPoint y: 170, endPoint x: 128, endPoint y: 170, distance: 6.9
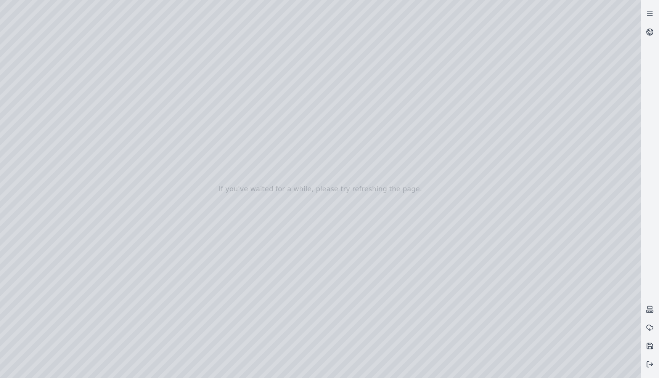
click at [127, 170] on div at bounding box center [320, 189] width 641 height 378
click at [126, 170] on div at bounding box center [320, 189] width 641 height 378
drag, startPoint x: 121, startPoint y: 170, endPoint x: 130, endPoint y: 170, distance: 8.8
click at [130, 170] on div at bounding box center [320, 189] width 641 height 378
drag, startPoint x: 120, startPoint y: 135, endPoint x: 126, endPoint y: 135, distance: 6.1
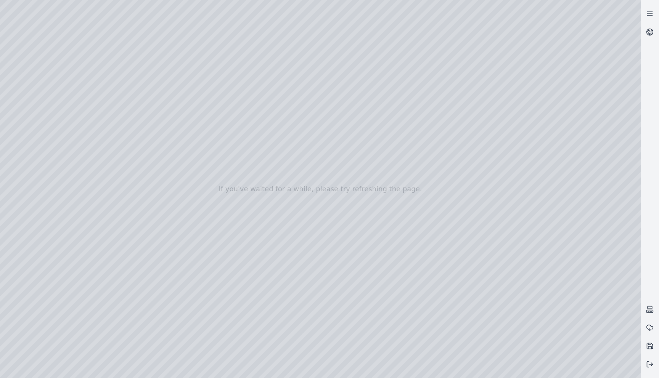
click at [126, 135] on div at bounding box center [320, 189] width 641 height 378
drag, startPoint x: 121, startPoint y: 193, endPoint x: 127, endPoint y: 193, distance: 6.5
click at [127, 193] on div at bounding box center [320, 189] width 641 height 378
drag, startPoint x: 92, startPoint y: 107, endPoint x: 107, endPoint y: 125, distance: 23.8
click at [107, 125] on div at bounding box center [320, 189] width 641 height 378
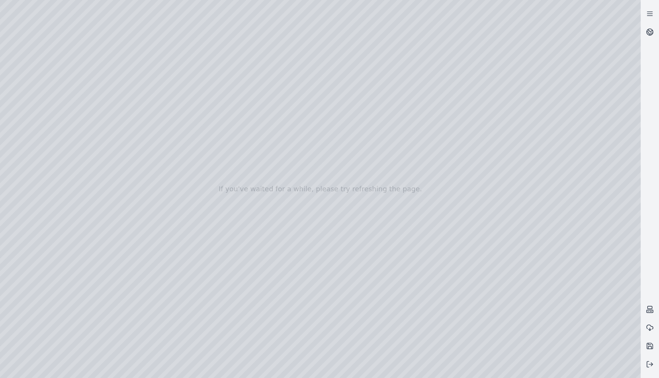
drag, startPoint x: 120, startPoint y: 285, endPoint x: 133, endPoint y: 285, distance: 13.7
click at [133, 285] on div at bounding box center [320, 189] width 641 height 378
drag, startPoint x: 81, startPoint y: 170, endPoint x: 108, endPoint y: 180, distance: 28.3
click at [108, 180] on div at bounding box center [320, 189] width 641 height 378
drag, startPoint x: 93, startPoint y: 222, endPoint x: 100, endPoint y: 231, distance: 11.2
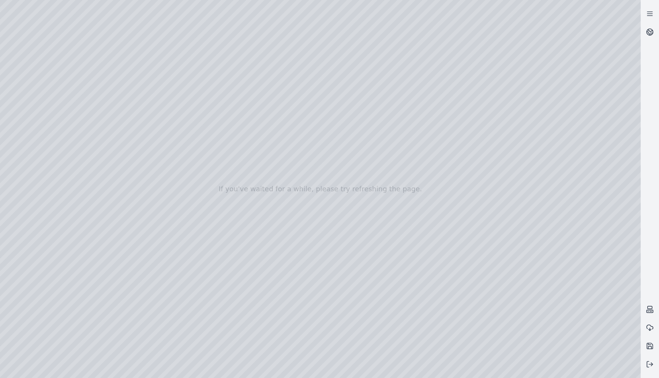
click at [103, 236] on div at bounding box center [320, 189] width 641 height 378
drag, startPoint x: 92, startPoint y: 222, endPoint x: 102, endPoint y: 254, distance: 33.1
click at [102, 254] on div at bounding box center [320, 189] width 641 height 378
drag, startPoint x: 121, startPoint y: 227, endPoint x: 130, endPoint y: 227, distance: 9.2
click at [130, 227] on div at bounding box center [320, 189] width 641 height 378
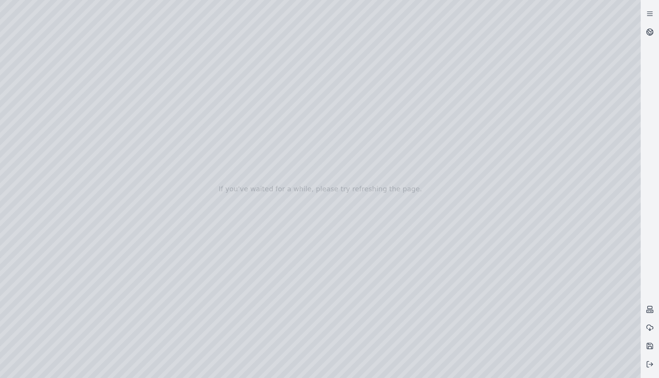
drag, startPoint x: 121, startPoint y: 228, endPoint x: 132, endPoint y: 228, distance: 11.4
click at [132, 228] on div at bounding box center [320, 189] width 641 height 378
drag, startPoint x: 128, startPoint y: 169, endPoint x: 121, endPoint y: 170, distance: 7.6
click at [120, 170] on div at bounding box center [320, 189] width 641 height 378
drag, startPoint x: 125, startPoint y: 113, endPoint x: 121, endPoint y: 114, distance: 4.6
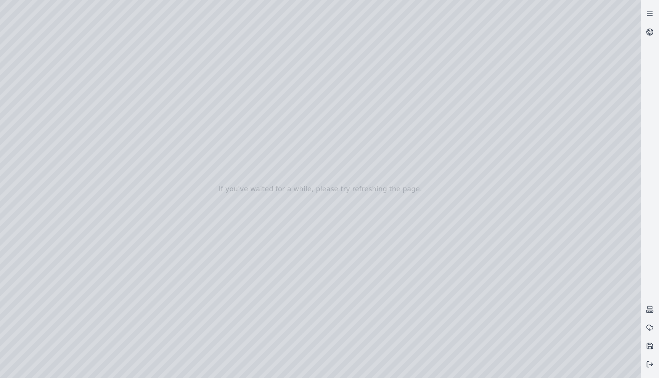
click at [121, 114] on div at bounding box center [320, 189] width 641 height 378
drag, startPoint x: 491, startPoint y: 148, endPoint x: 166, endPoint y: 153, distance: 325.3
drag, startPoint x: 532, startPoint y: 190, endPoint x: 400, endPoint y: 190, distance: 132.3
click at [36, 122] on div at bounding box center [320, 189] width 641 height 378
click at [166, 215] on div at bounding box center [320, 189] width 641 height 378
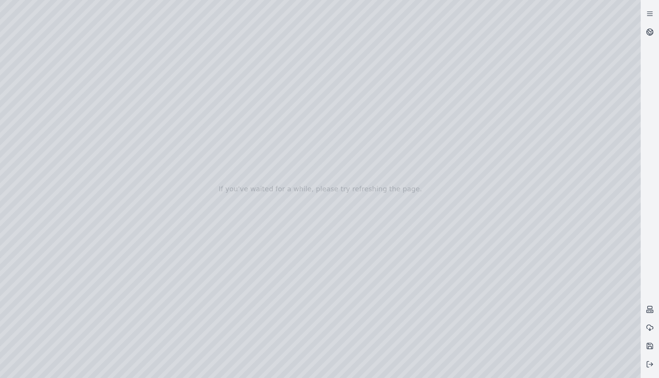
drag, startPoint x: 571, startPoint y: 270, endPoint x: 379, endPoint y: 262, distance: 192.8
drag, startPoint x: 316, startPoint y: 160, endPoint x: 308, endPoint y: 163, distance: 8.4
click at [164, 215] on div at bounding box center [320, 189] width 641 height 378
click at [101, 274] on div at bounding box center [320, 189] width 641 height 378
click at [139, 276] on div at bounding box center [320, 189] width 641 height 378
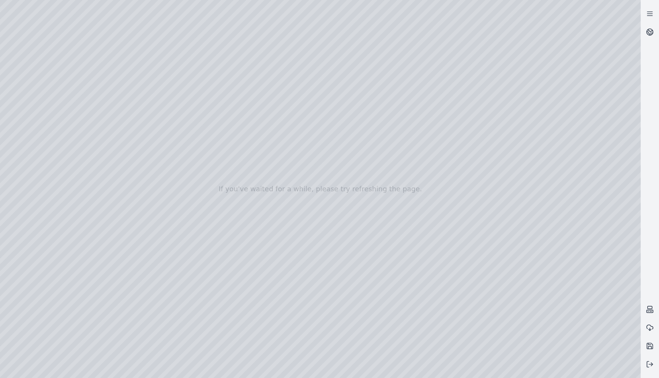
click at [137, 256] on div at bounding box center [320, 189] width 641 height 378
click at [104, 274] on div at bounding box center [320, 189] width 641 height 378
click at [96, 278] on div at bounding box center [320, 189] width 641 height 378
click at [164, 214] on div at bounding box center [320, 189] width 641 height 378
drag, startPoint x: 385, startPoint y: 201, endPoint x: 402, endPoint y: 196, distance: 17.1
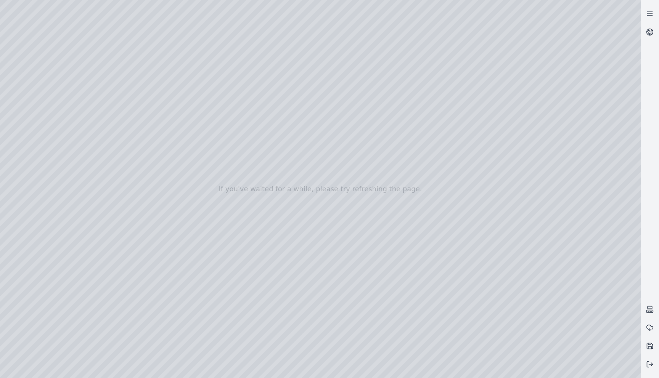
click at [104, 273] on div at bounding box center [320, 189] width 641 height 378
drag, startPoint x: 526, startPoint y: 243, endPoint x: 495, endPoint y: 242, distance: 30.9
click at [163, 214] on div at bounding box center [320, 189] width 641 height 378
click at [36, 143] on div at bounding box center [320, 189] width 641 height 378
drag, startPoint x: 106, startPoint y: 180, endPoint x: 89, endPoint y: 162, distance: 24.5
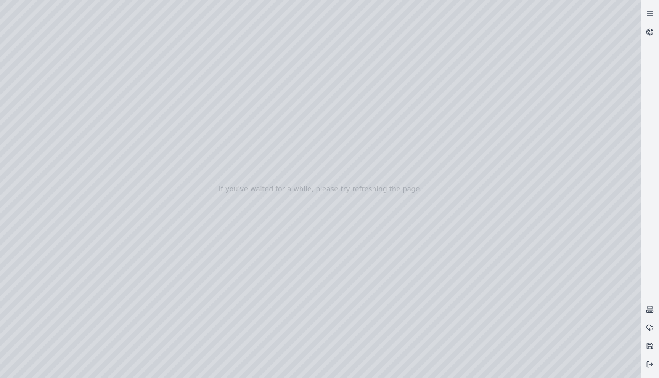
click at [89, 162] on div at bounding box center [320, 189] width 641 height 378
drag, startPoint x: 134, startPoint y: 287, endPoint x: 122, endPoint y: 288, distance: 11.8
click at [122, 288] on div at bounding box center [320, 189] width 641 height 378
drag, startPoint x: 134, startPoint y: 286, endPoint x: 119, endPoint y: 285, distance: 14.5
click at [119, 285] on div at bounding box center [320, 189] width 641 height 378
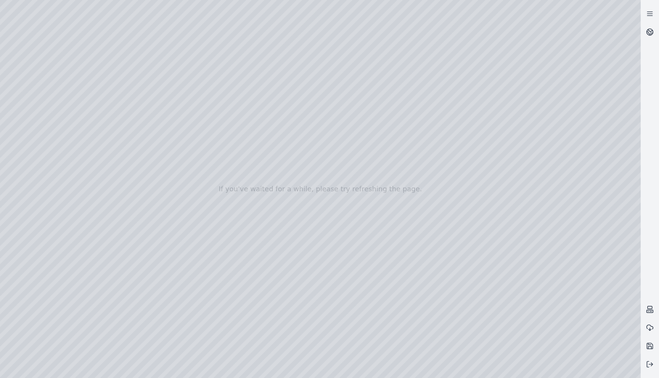
drag, startPoint x: 130, startPoint y: 229, endPoint x: 112, endPoint y: 228, distance: 18.3
click at [112, 228] on div at bounding box center [320, 189] width 641 height 378
drag, startPoint x: 132, startPoint y: 228, endPoint x: 117, endPoint y: 228, distance: 14.9
click at [117, 228] on div at bounding box center [320, 189] width 641 height 378
drag, startPoint x: 127, startPoint y: 135, endPoint x: 117, endPoint y: 135, distance: 10.3
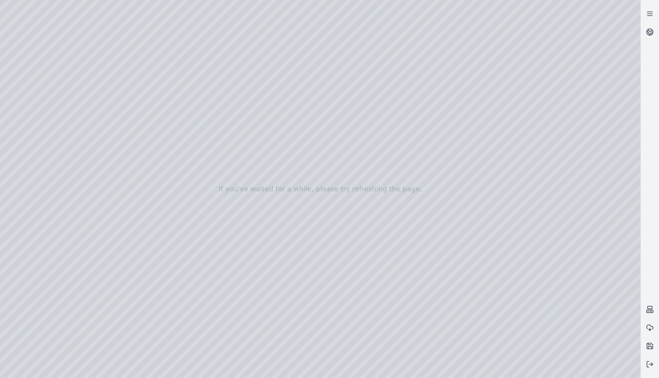
click at [117, 135] on div at bounding box center [320, 189] width 641 height 378
click at [38, 153] on div at bounding box center [320, 189] width 641 height 378
